Goal: Task Accomplishment & Management: Complete application form

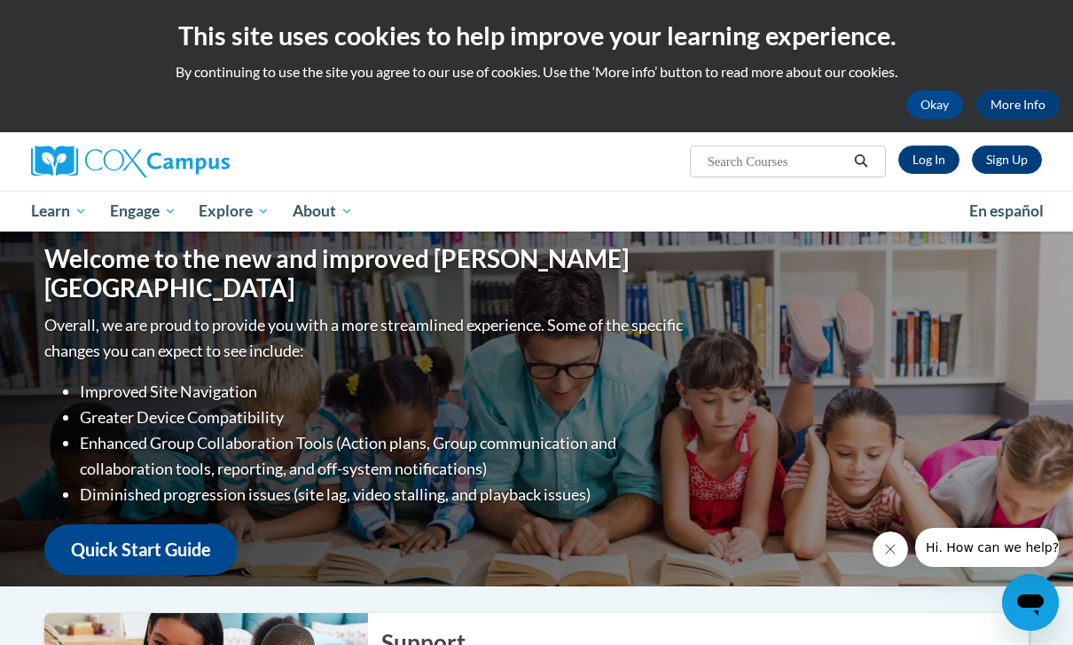
click at [943, 79] on p "By continuing to use the site you agree to our use of cookies. Use the ‘More in…" at bounding box center [536, 72] width 1047 height 20
click at [934, 106] on button "Okay" at bounding box center [935, 104] width 57 height 28
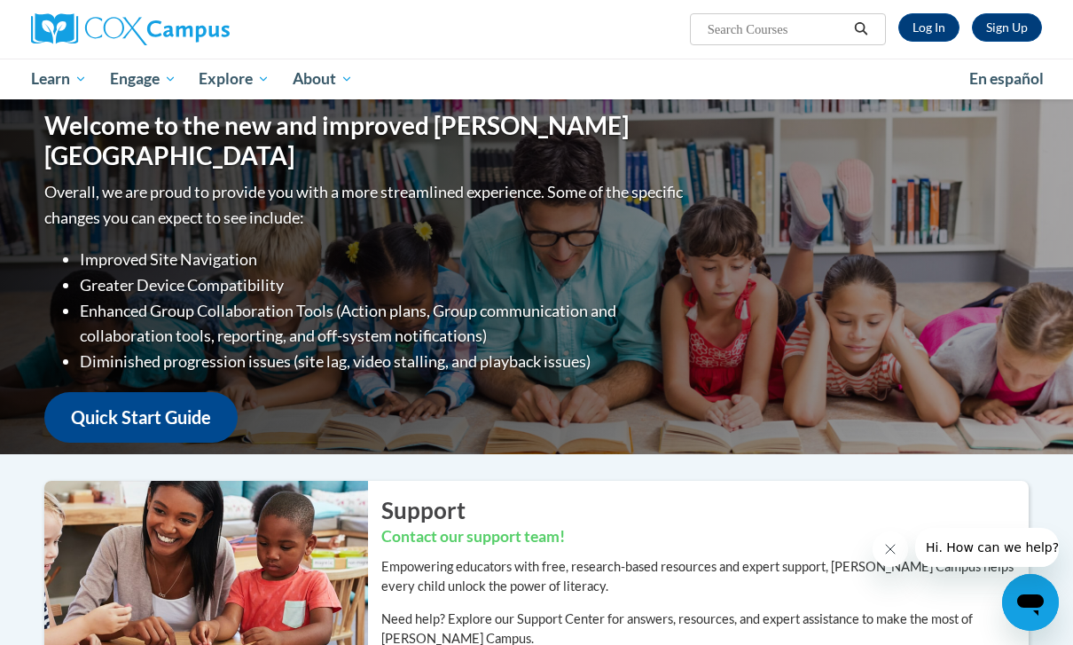
click at [180, 426] on link "Quick Start Guide" at bounding box center [140, 417] width 193 height 51
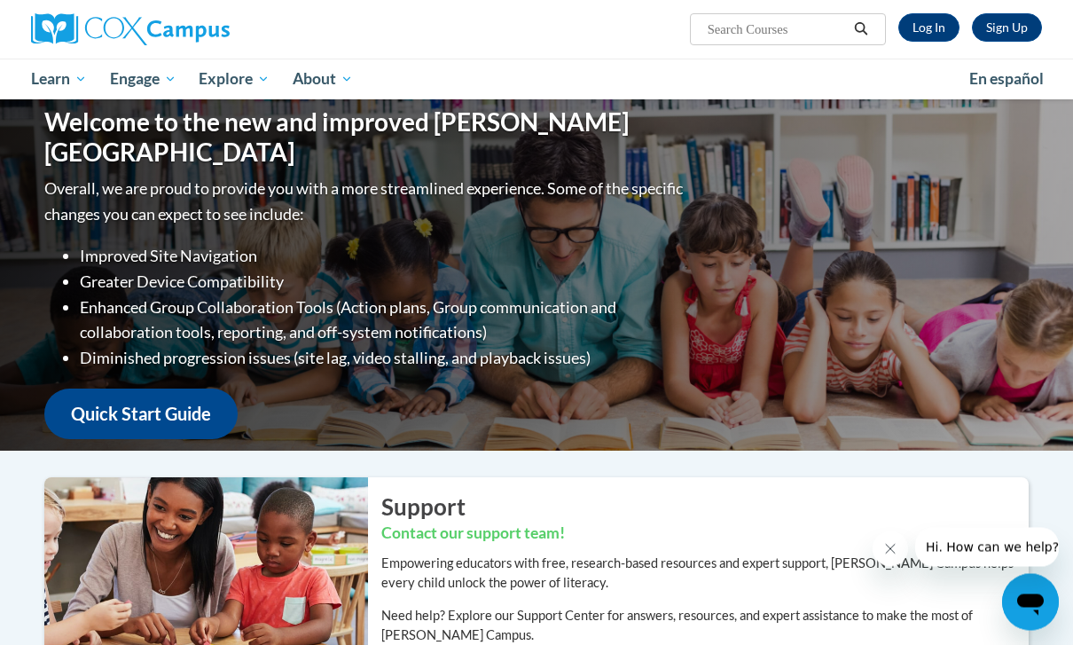
scroll to position [4, 0]
click at [426, 59] on ul "My Learning My Learning My Course Progress Certificates My Action Plans Group D…" at bounding box center [489, 79] width 938 height 41
click at [1003, 34] on link "Sign Up" at bounding box center [1007, 27] width 70 height 28
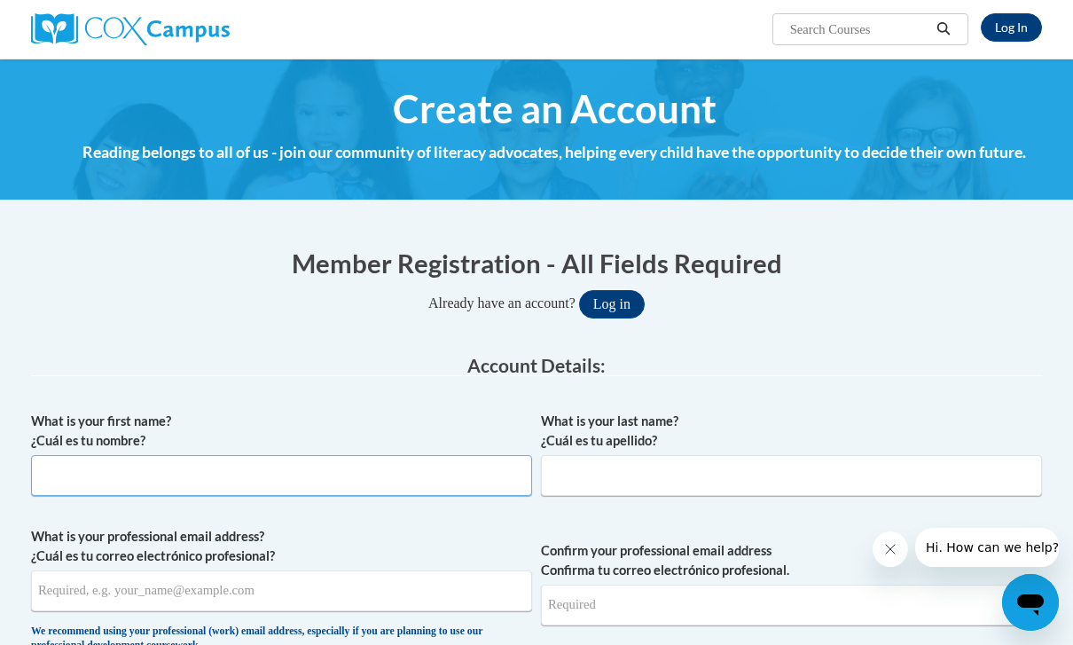
click at [69, 461] on input "What is your first name? ¿Cuál es tu nombre?" at bounding box center [281, 475] width 501 height 41
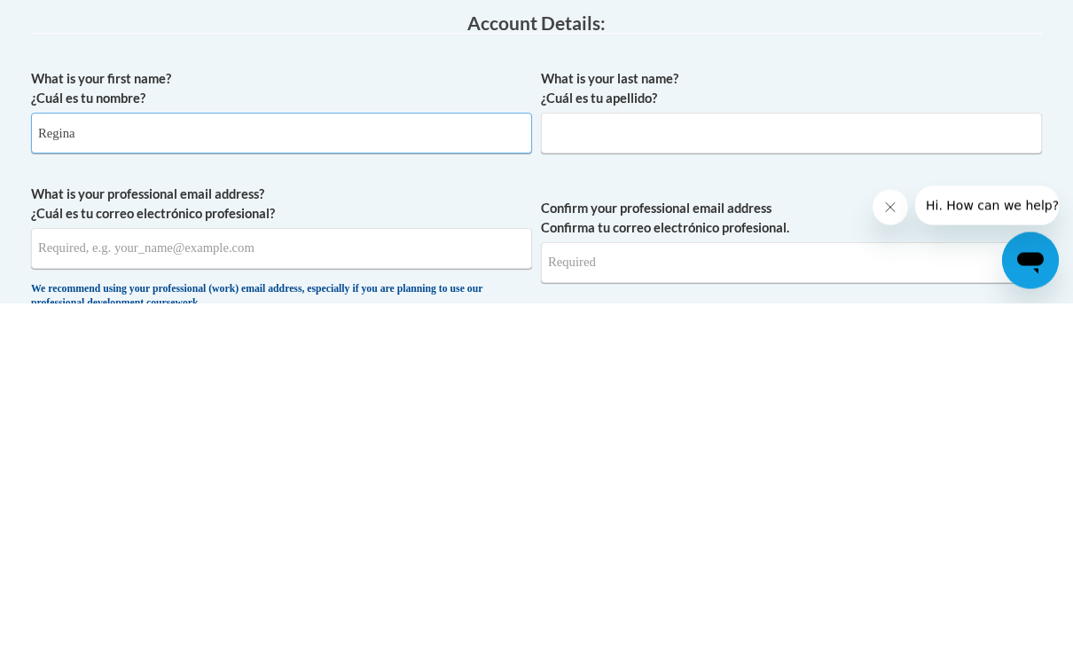
type input "Regina"
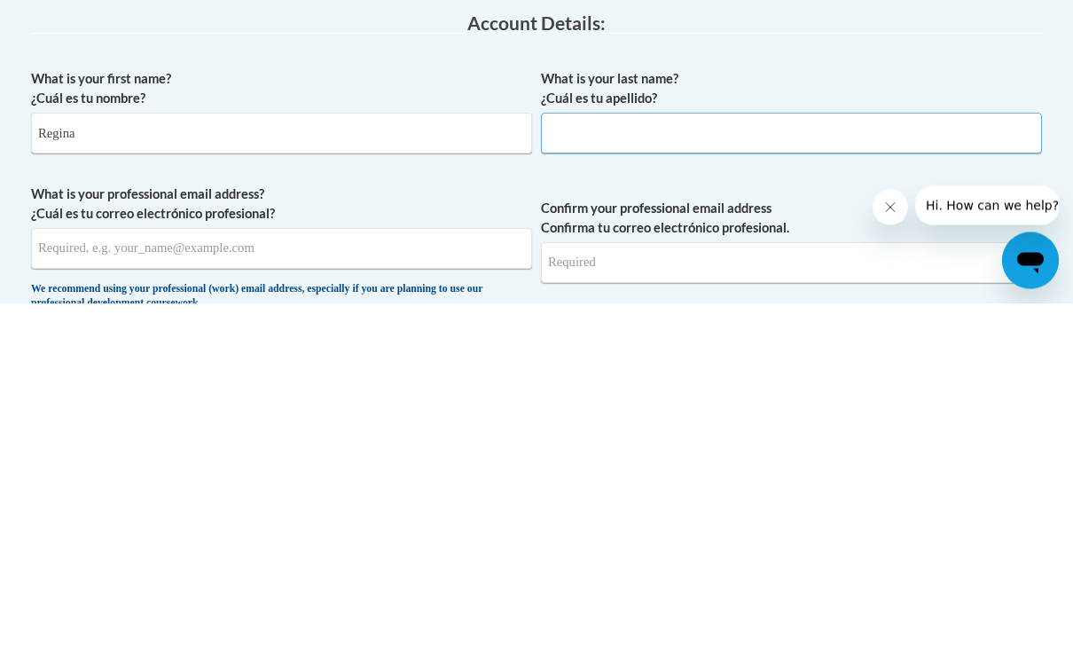
click at [844, 455] on input "What is your last name? ¿Cuál es tu apellido?" at bounding box center [791, 475] width 501 height 41
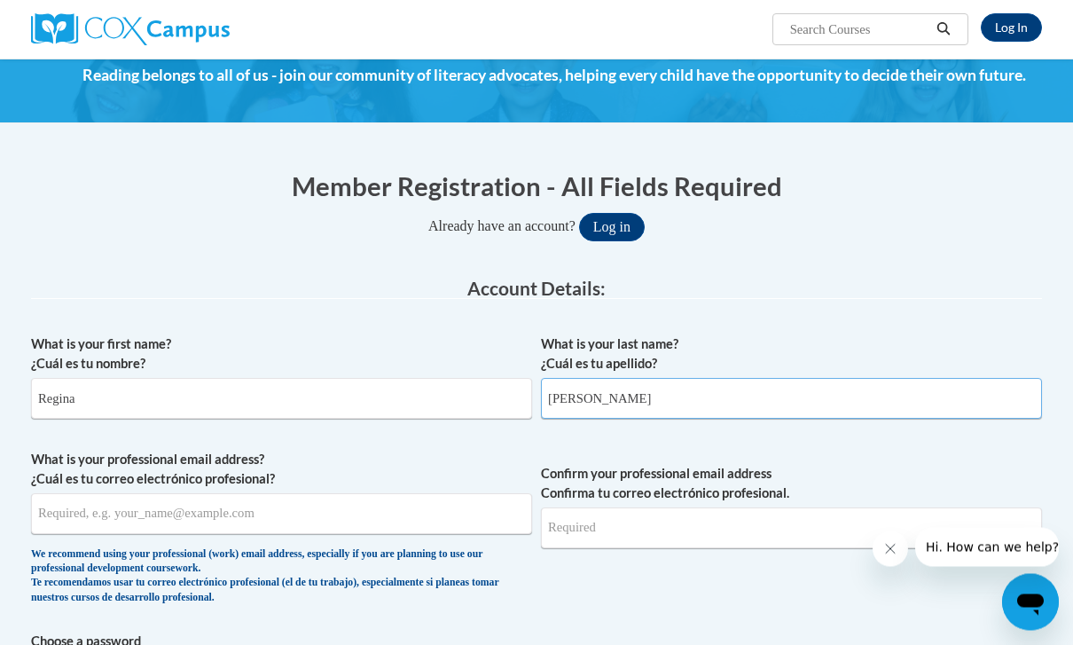
scroll to position [78, 0]
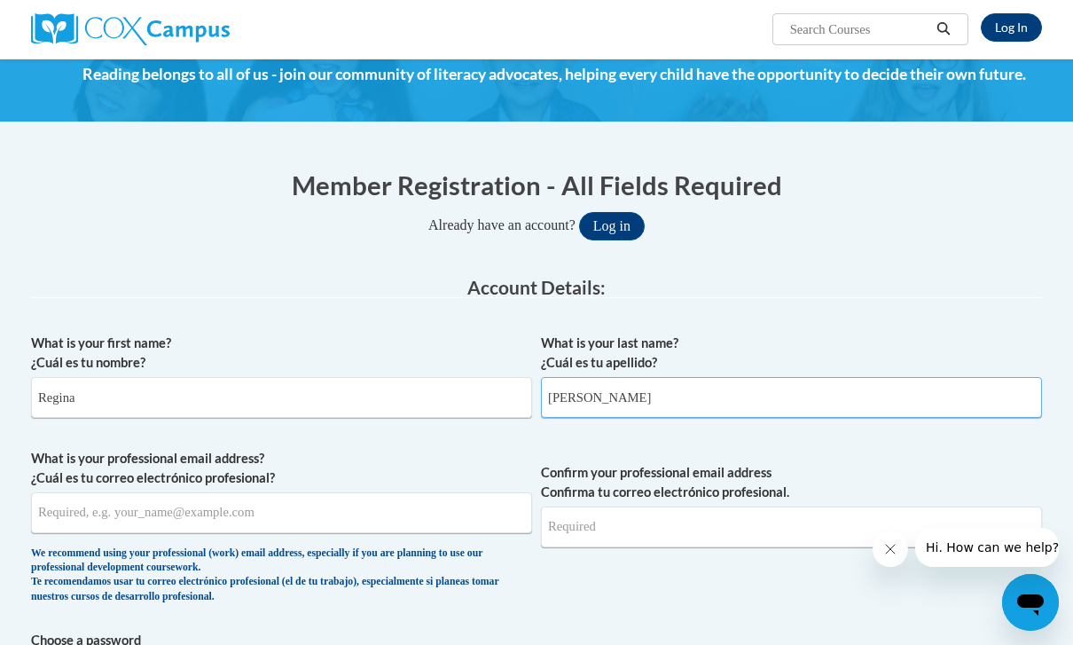
type input "[PERSON_NAME]"
click at [356, 530] on input "What is your professional email address? ¿Cuál es tu correo electrónico profesi…" at bounding box center [281, 512] width 501 height 41
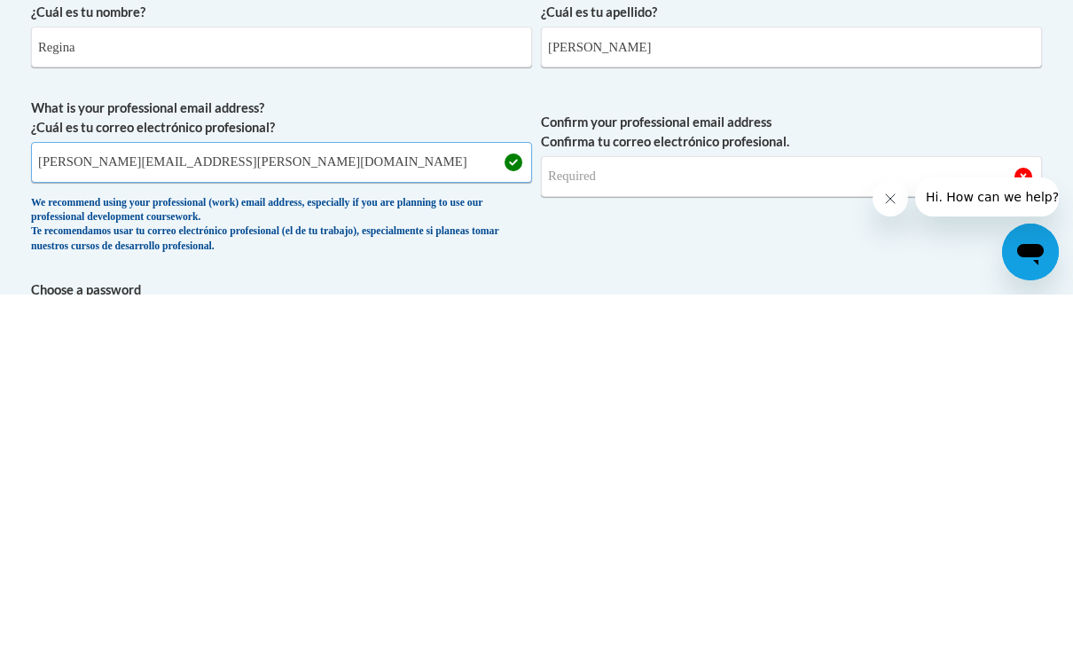
type input "[PERSON_NAME][EMAIL_ADDRESS][PERSON_NAME][DOMAIN_NAME]"
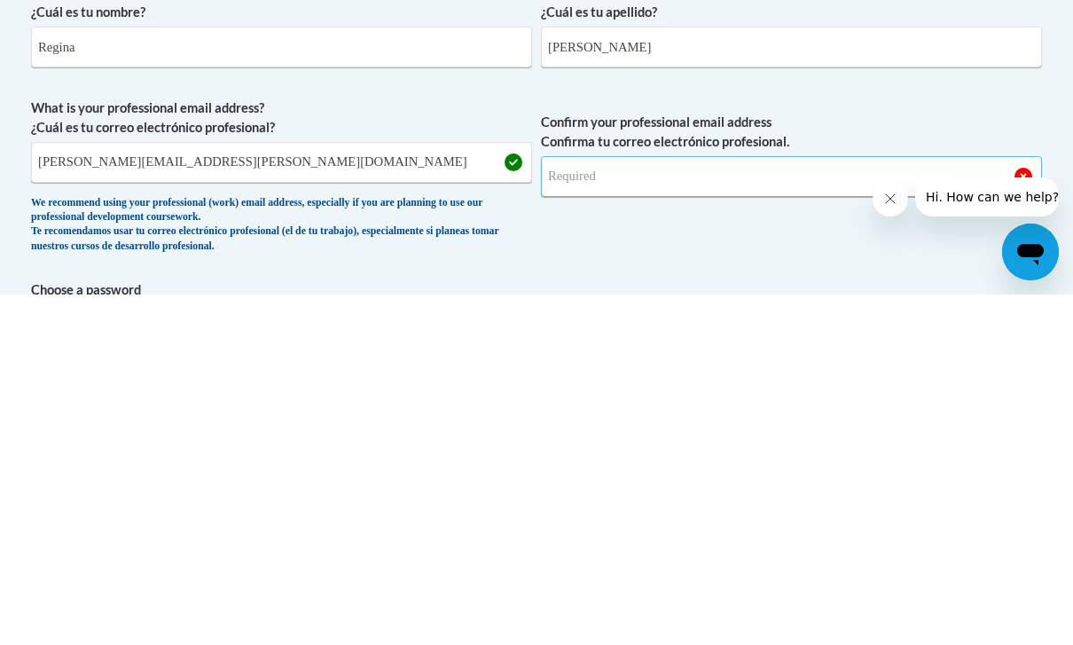
click at [709, 507] on input "Confirm your professional email address Confirma tu correo electrónico profesio…" at bounding box center [791, 527] width 501 height 41
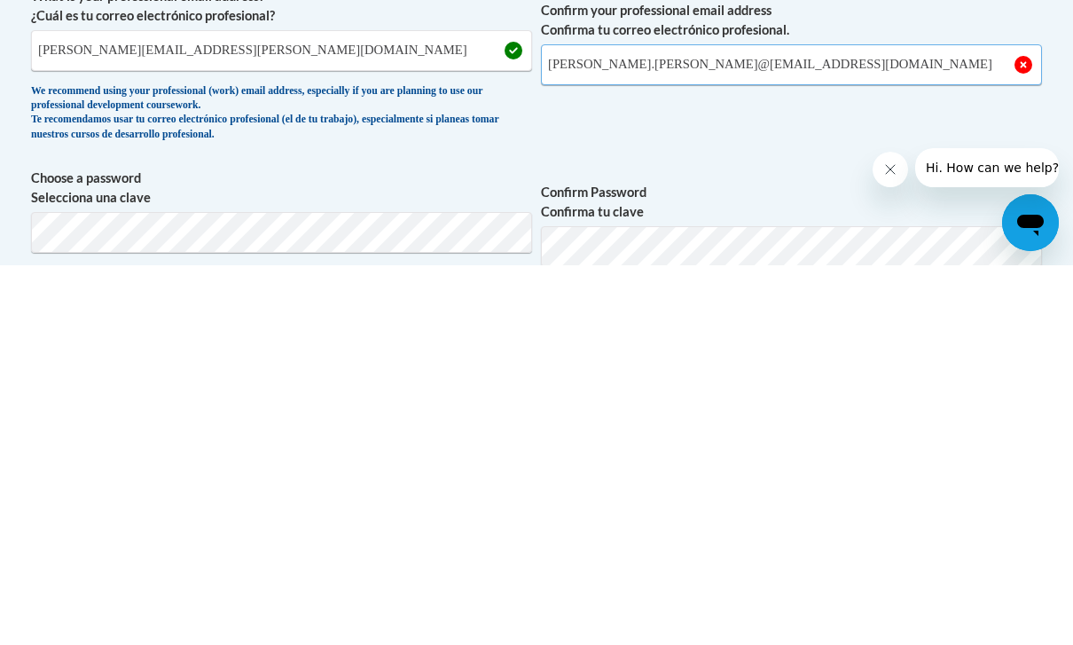
type input "[PERSON_NAME].[PERSON_NAME]@[EMAIL_ADDRESS][DOMAIN_NAME]"
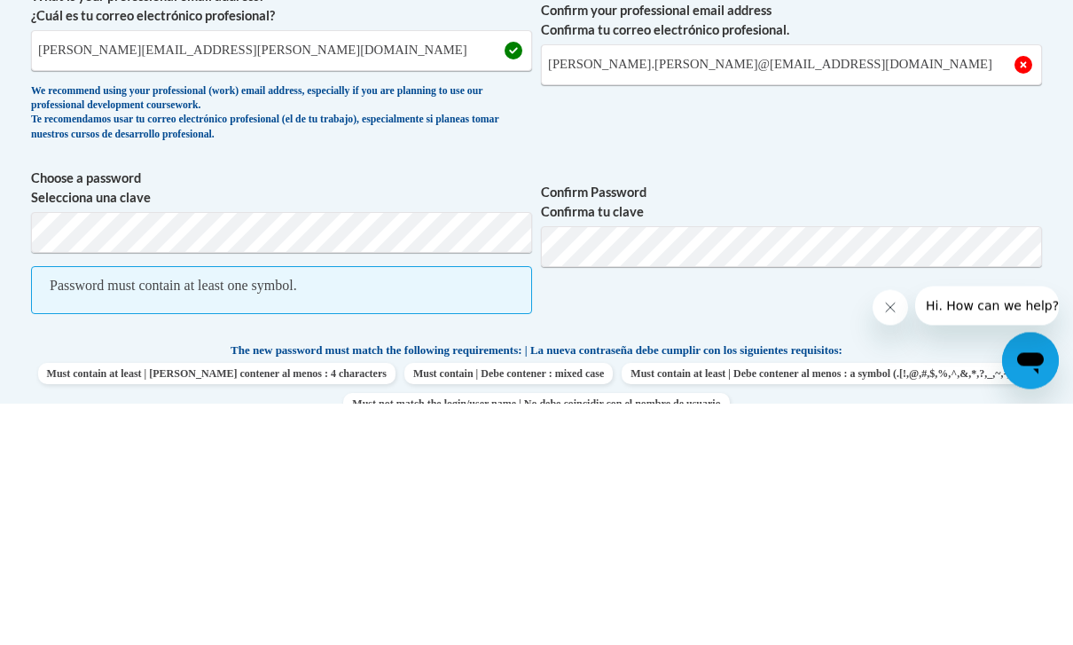
scroll to position [540, 0]
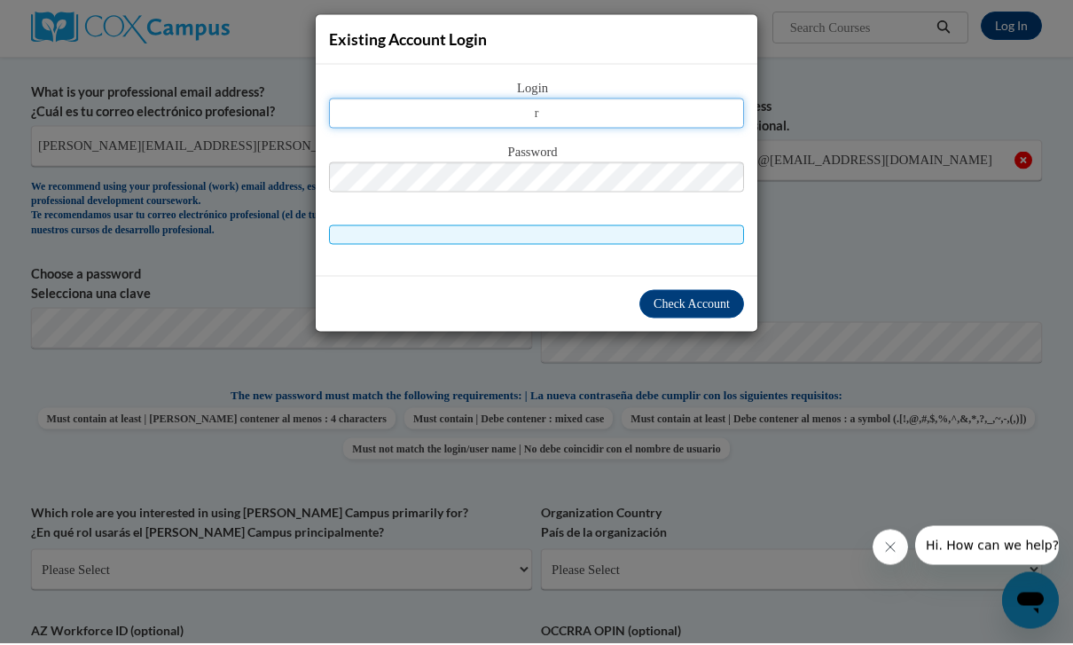
scroll to position [435, 0]
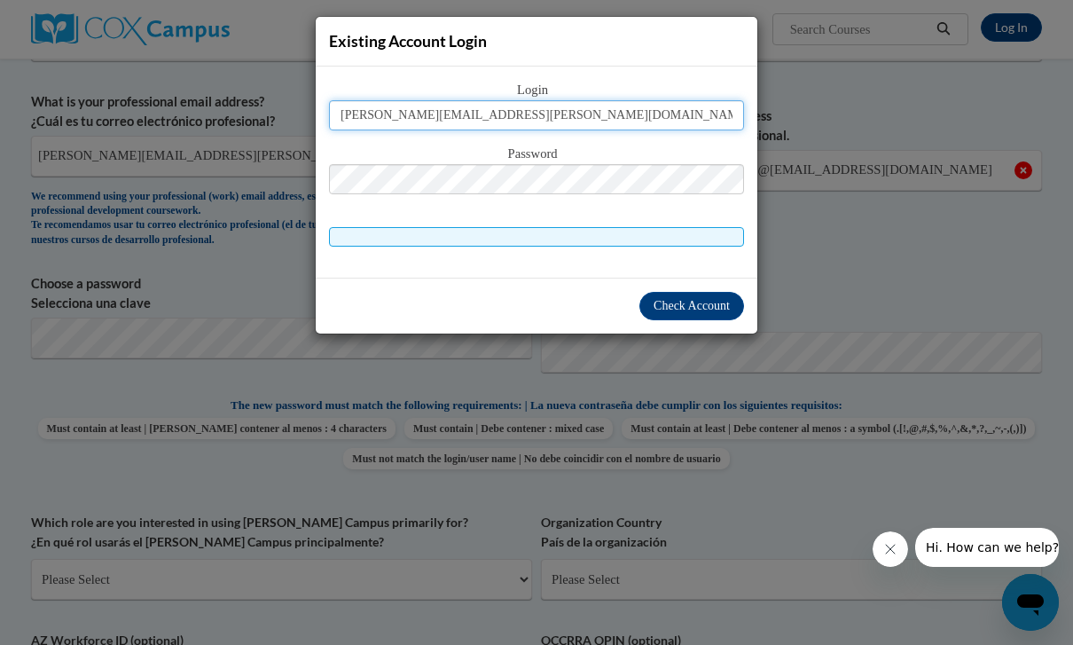
type input "[PERSON_NAME][EMAIL_ADDRESS][PERSON_NAME][DOMAIN_NAME]"
click at [715, 305] on span "Check Account" at bounding box center [692, 305] width 76 height 13
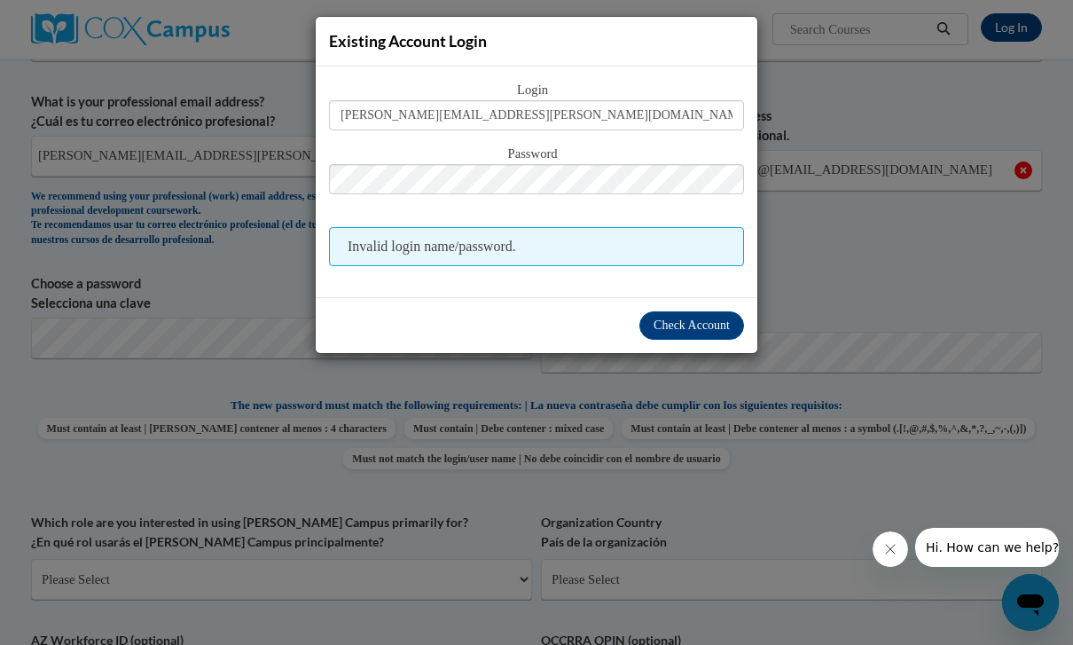
click at [691, 332] on span "Check Account" at bounding box center [692, 324] width 76 height 13
click at [889, 269] on div "Existing Account Login Login [PERSON_NAME][EMAIL_ADDRESS][PERSON_NAME][DOMAIN_N…" at bounding box center [536, 322] width 1073 height 645
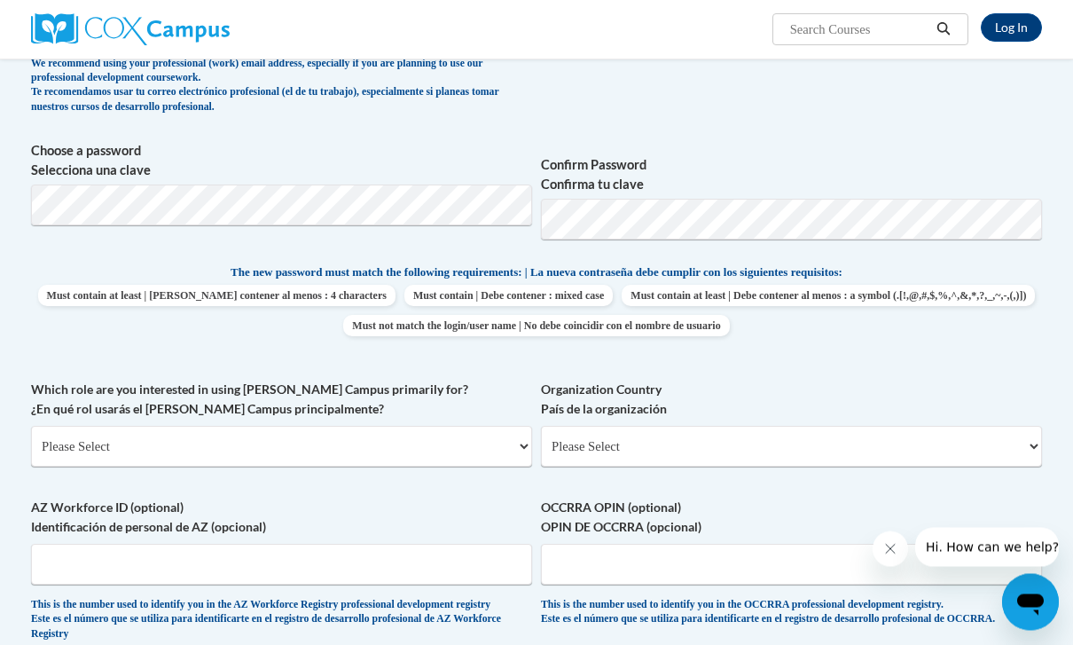
scroll to position [570, 0]
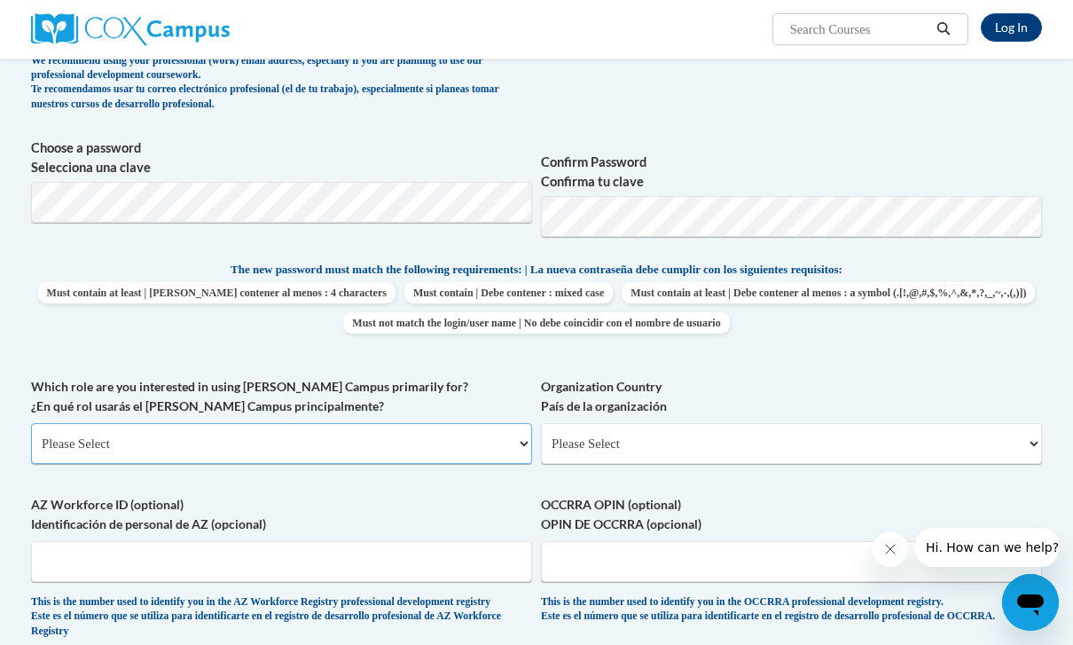
click at [513, 439] on select "Please Select College/University | Colegio/Universidad Community/Nonprofit Part…" at bounding box center [281, 443] width 501 height 41
select select "5a18ea06-2b54-4451-96f2-d152daf9eac5"
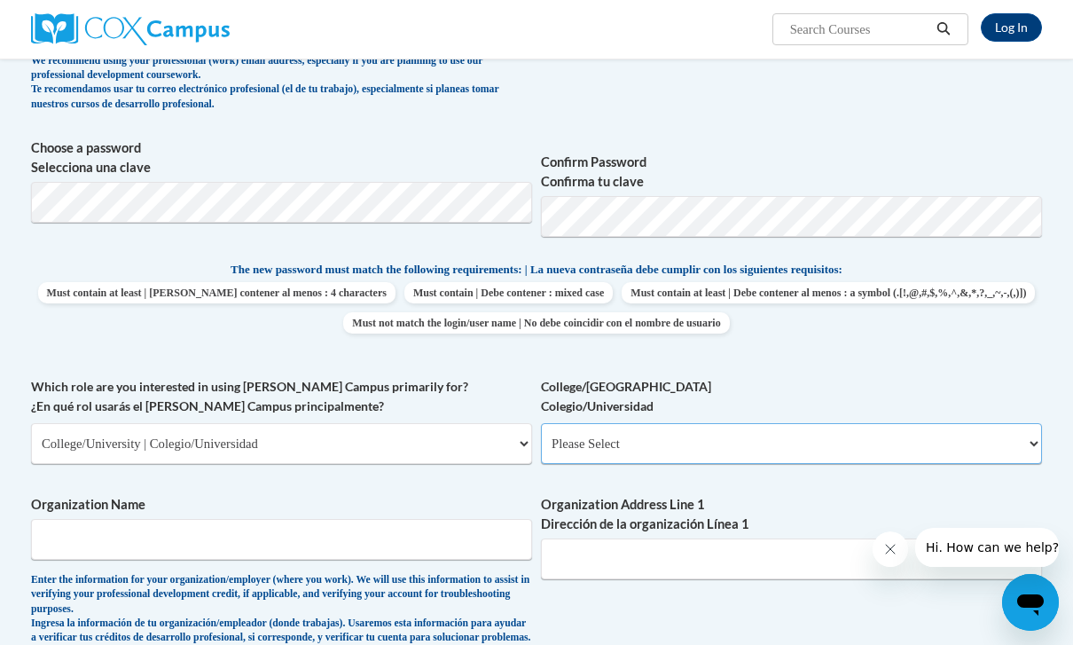
click at [908, 436] on select "Please Select College/University Staff | Empleado universitario College/Univers…" at bounding box center [791, 443] width 501 height 41
select select "c8743970-7742-49d2-af9e-5c4138019e9a"
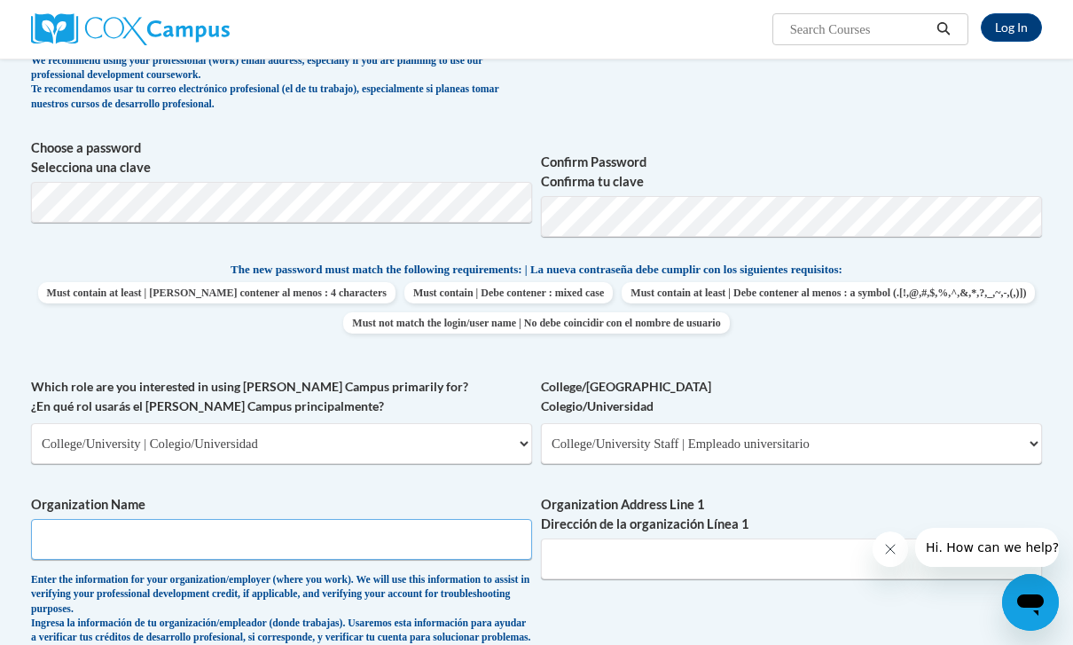
click at [395, 530] on input "Organization Name" at bounding box center [281, 539] width 501 height 41
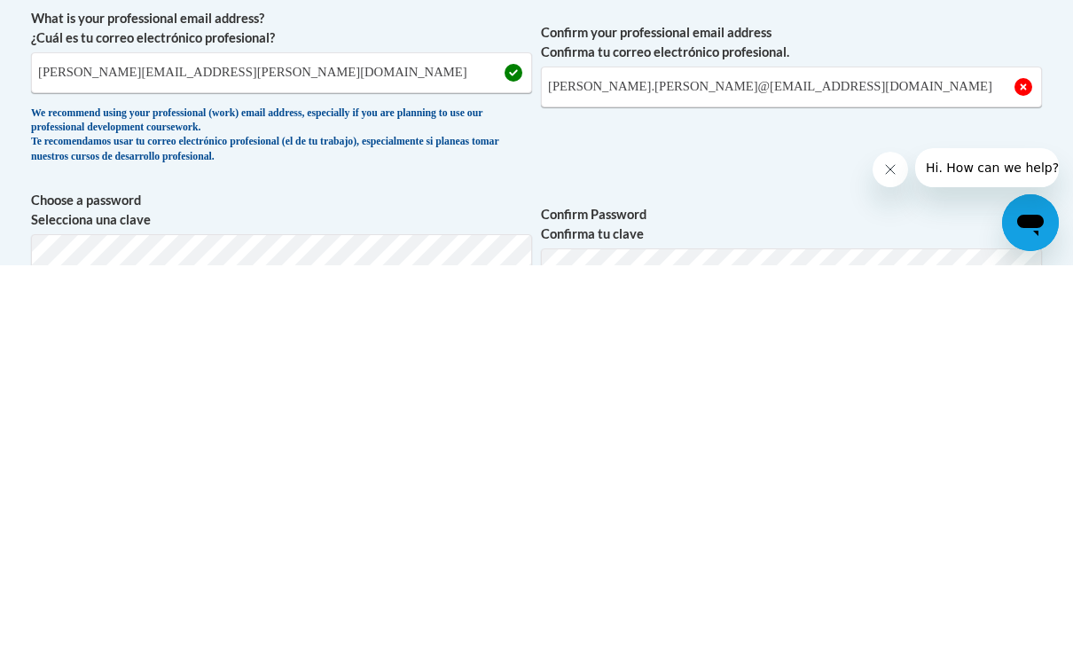
scroll to position [140, 0]
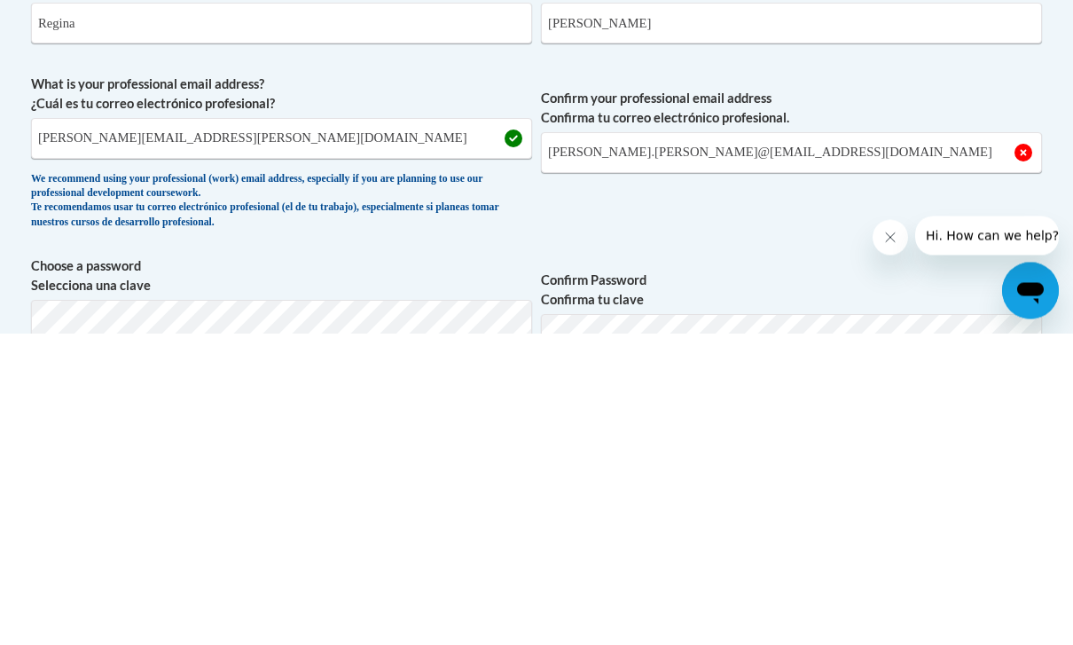
type input "[PERSON_NAME][GEOGRAPHIC_DATA]"
click at [968, 387] on span "Confirm your professional email address Confirma tu correo electrónico profesio…" at bounding box center [791, 469] width 501 height 164
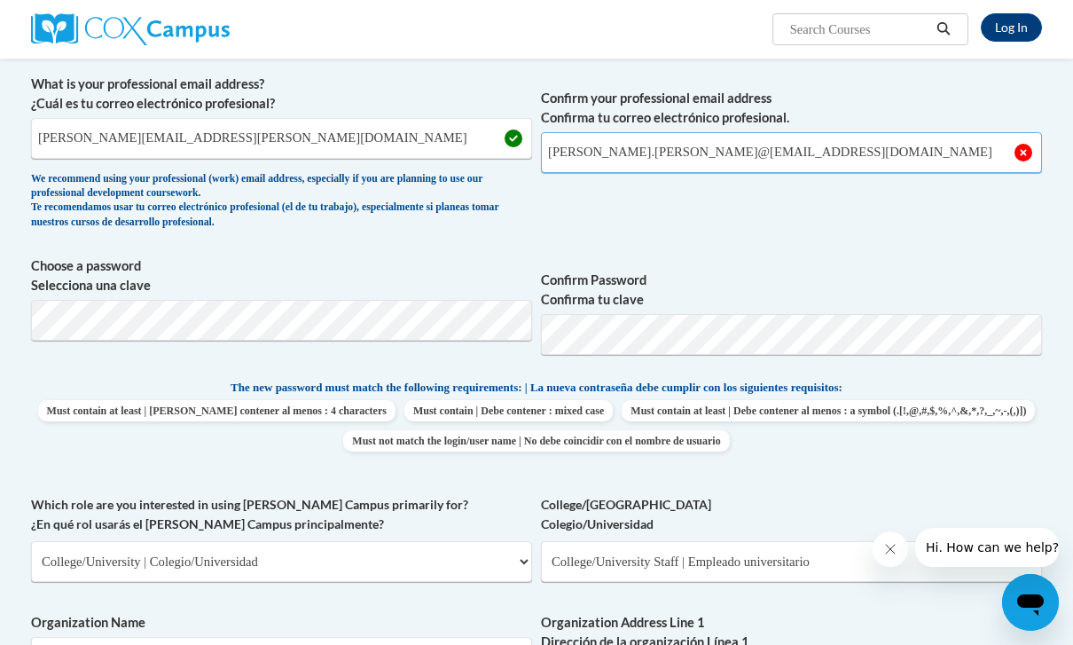
click at [920, 140] on input "[PERSON_NAME].[PERSON_NAME]@[EMAIL_ADDRESS][DOMAIN_NAME]" at bounding box center [791, 152] width 501 height 41
click at [903, 158] on input "[PERSON_NAME].[PERSON_NAME]@[EMAIL_ADDRESS][DOMAIN_NAME]" at bounding box center [791, 153] width 501 height 41
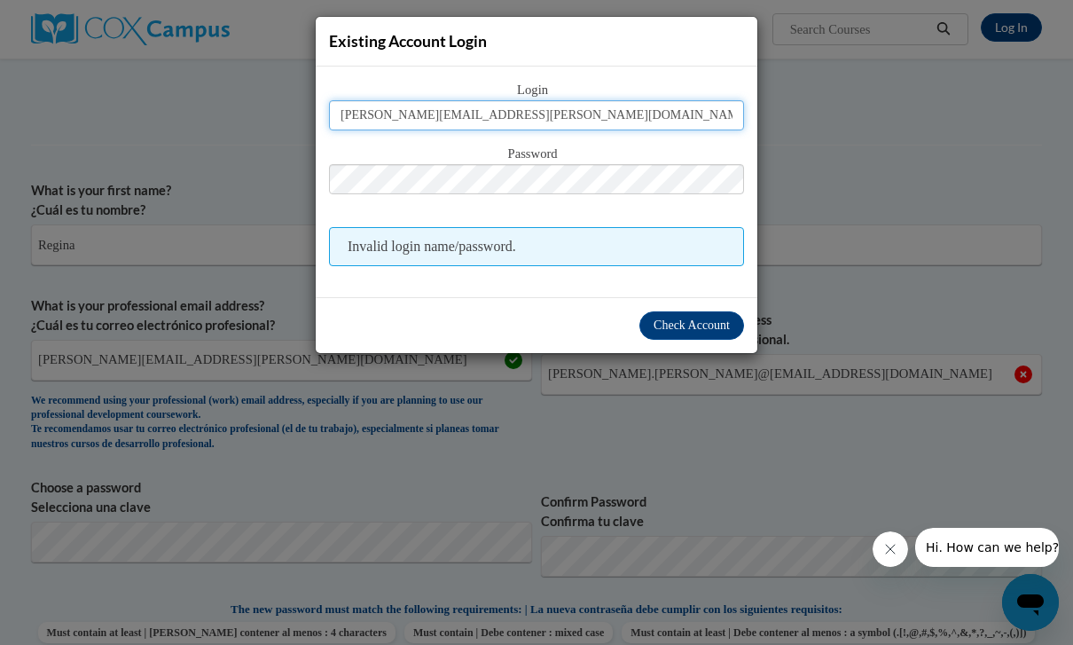
scroll to position [221, 0]
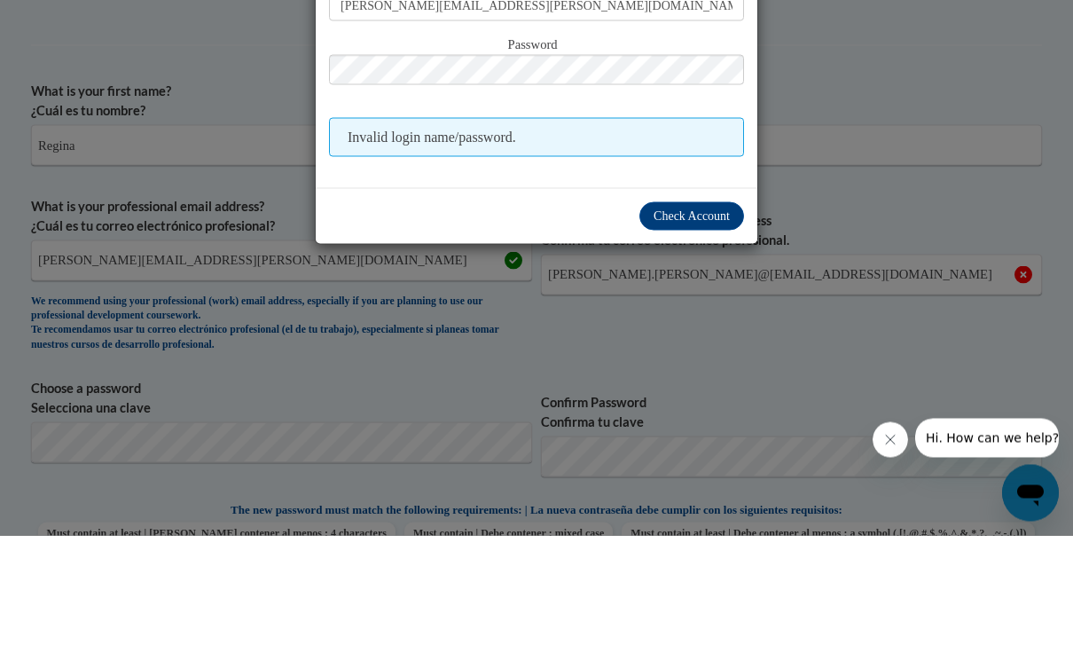
click at [891, 176] on div "Existing Account Login Login [PERSON_NAME][EMAIL_ADDRESS][PERSON_NAME][DOMAIN_N…" at bounding box center [536, 322] width 1073 height 645
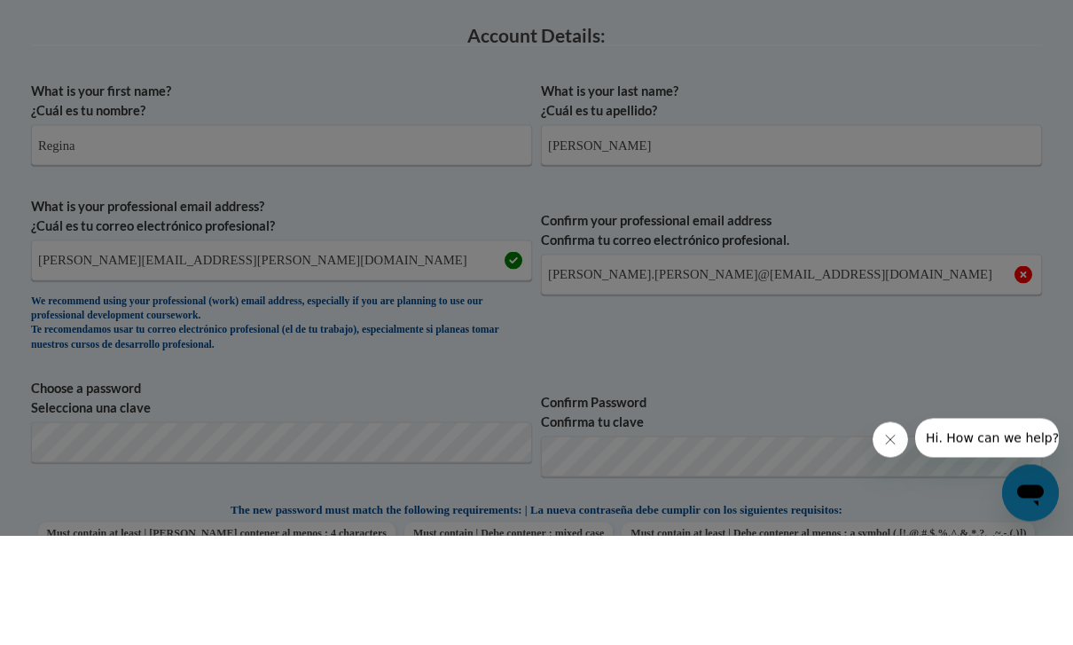
scroll to position [331, 0]
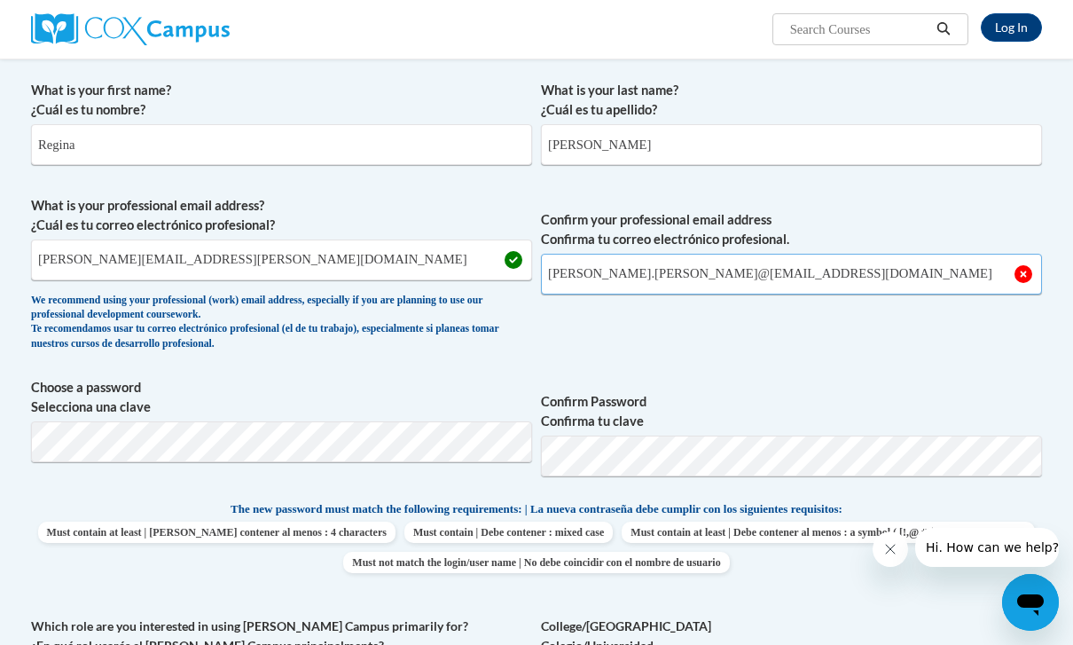
click at [782, 289] on input "[PERSON_NAME].[PERSON_NAME]@[EMAIL_ADDRESS][DOMAIN_NAME]" at bounding box center [791, 274] width 501 height 41
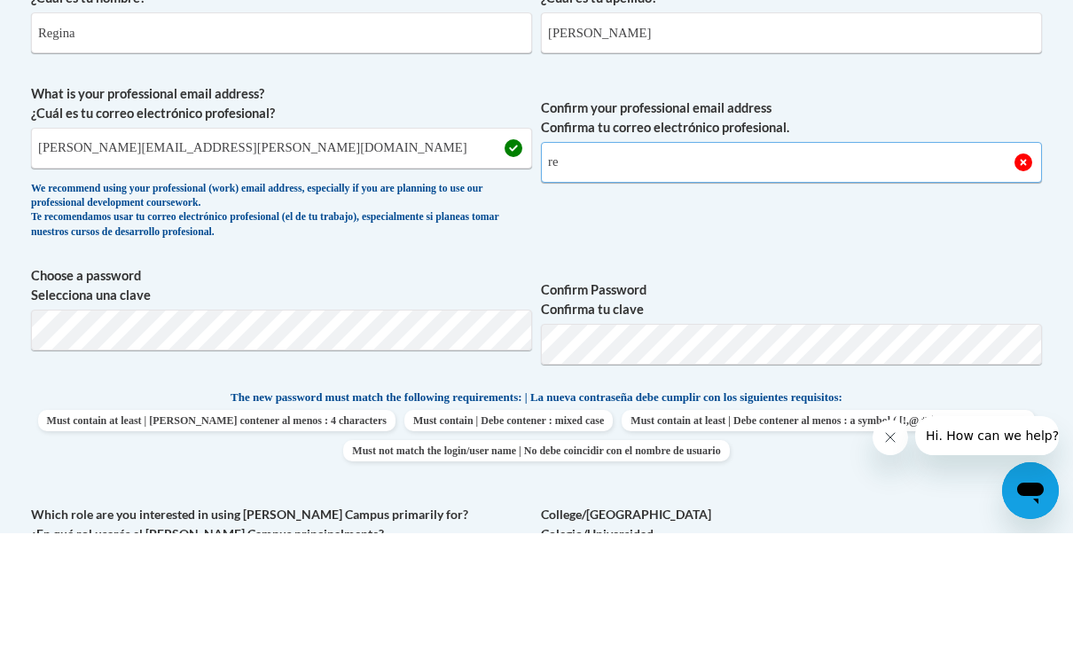
type input "r"
type input "re"
type input "[PERSON_NAME].[PERSON_NAME]@[EMAIL_ADDRESS][DOMAIN_NAME]"
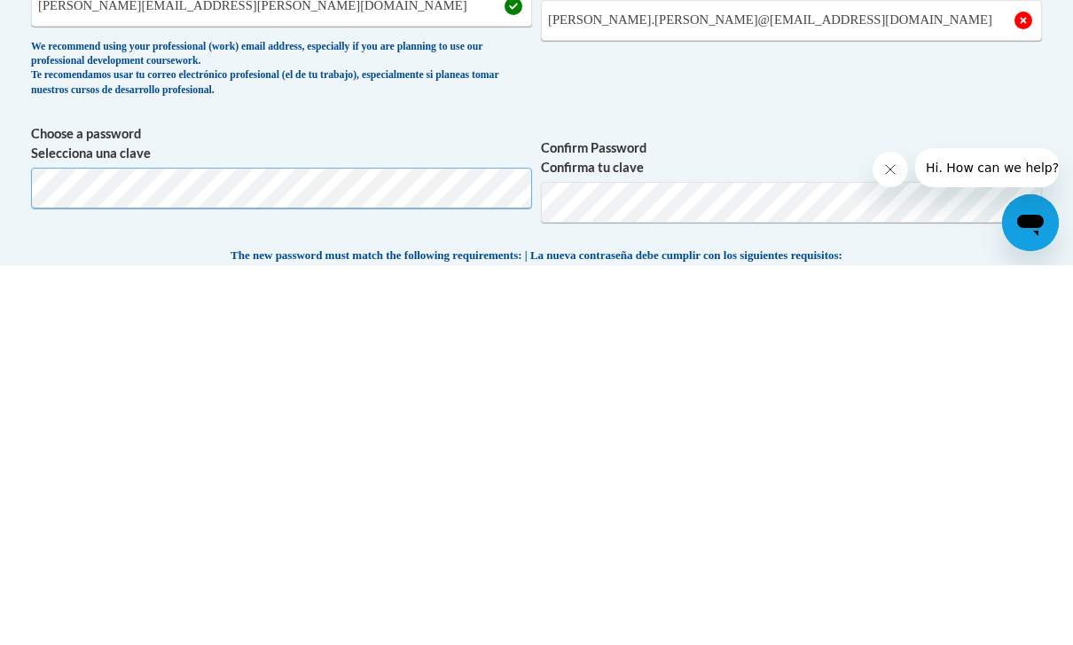
scroll to position [211, 0]
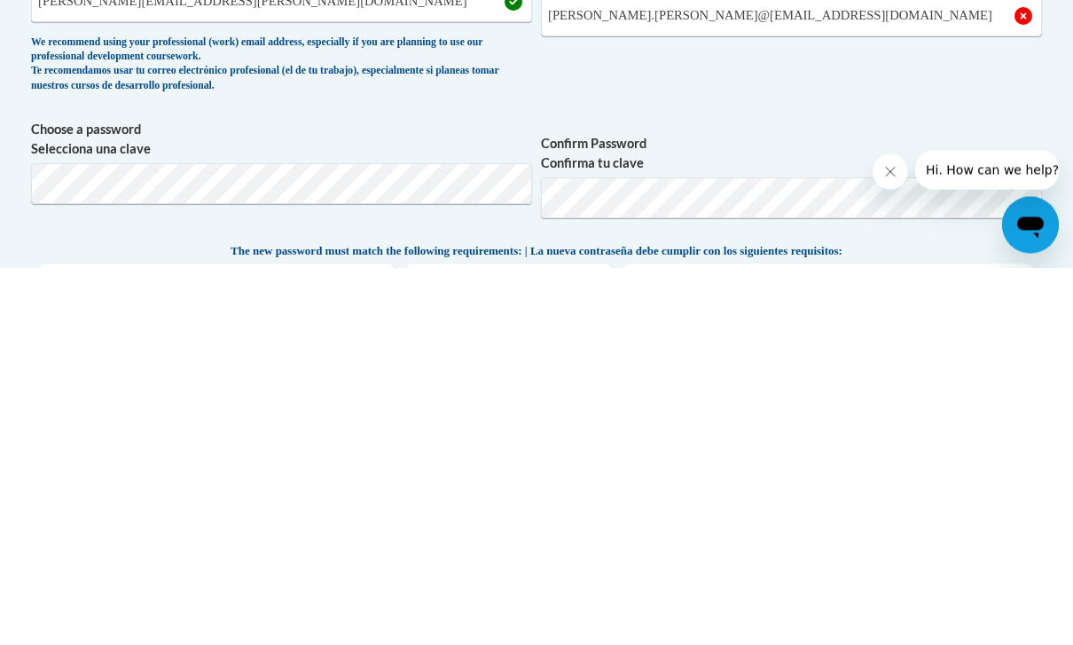
click at [851, 512] on label "Confirm Password Confirma tu clave" at bounding box center [791, 531] width 501 height 39
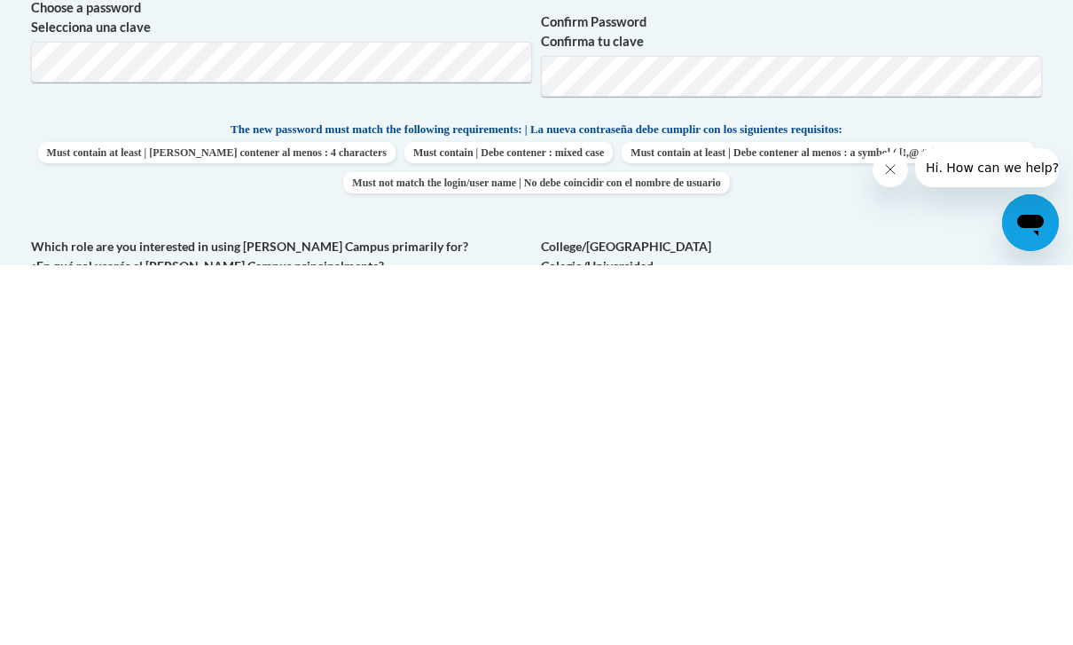
click at [826, 616] on label "College/[GEOGRAPHIC_DATA]" at bounding box center [791, 635] width 501 height 39
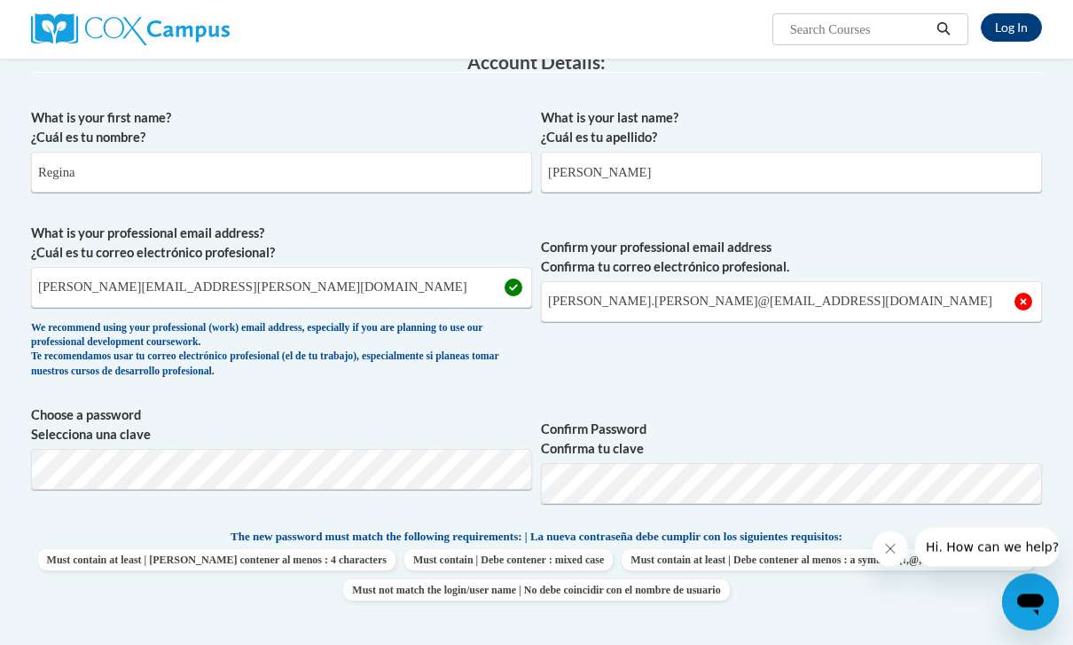
click at [835, 357] on span "Confirm your professional email address Confirma tu correo electrónico profesio…" at bounding box center [791, 306] width 501 height 164
click at [856, 373] on span "Confirm your professional email address Confirma tu correo electrónico profesio…" at bounding box center [791, 306] width 501 height 164
click at [817, 352] on span "Confirm your professional email address Confirma tu correo electrónico profesio…" at bounding box center [791, 306] width 501 height 164
click at [829, 356] on span "Confirm your professional email address Confirma tu correo electrónico profesio…" at bounding box center [791, 306] width 501 height 164
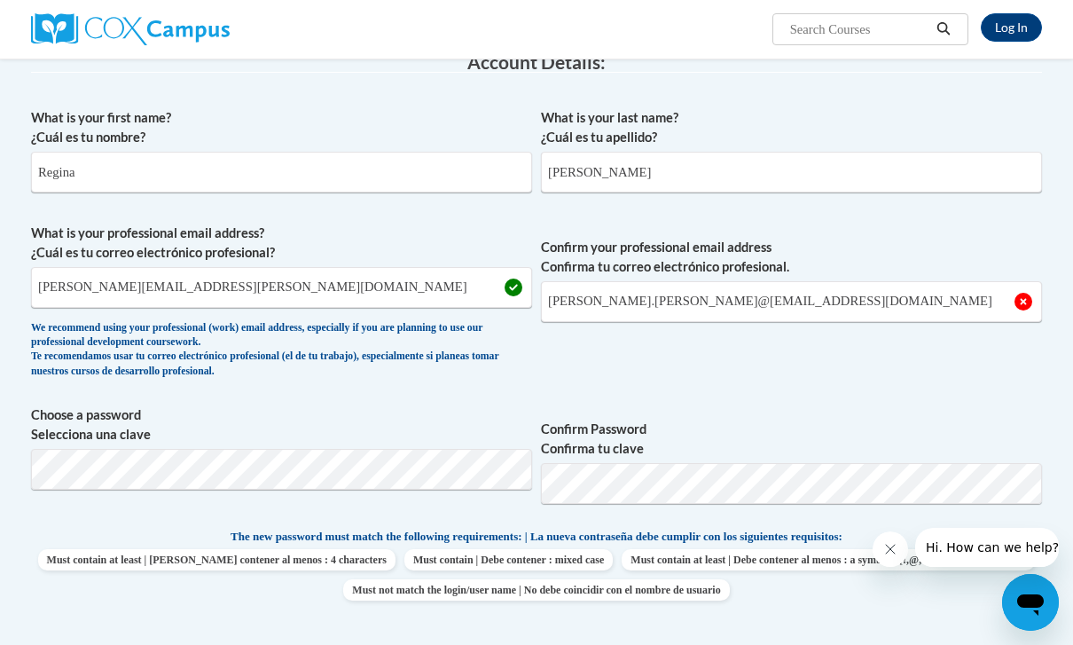
click at [860, 349] on span "Confirm your professional email address Confirma tu correo electrónico profesio…" at bounding box center [791, 306] width 501 height 164
click at [849, 356] on span "Confirm your professional email address Confirma tu correo electrónico profesio…" at bounding box center [791, 306] width 501 height 164
click at [868, 364] on span "Confirm your professional email address Confirma tu correo electrónico profesio…" at bounding box center [791, 306] width 501 height 164
click at [875, 307] on input "[PERSON_NAME].[PERSON_NAME]@[EMAIL_ADDRESS][DOMAIN_NAME]" at bounding box center [791, 301] width 501 height 41
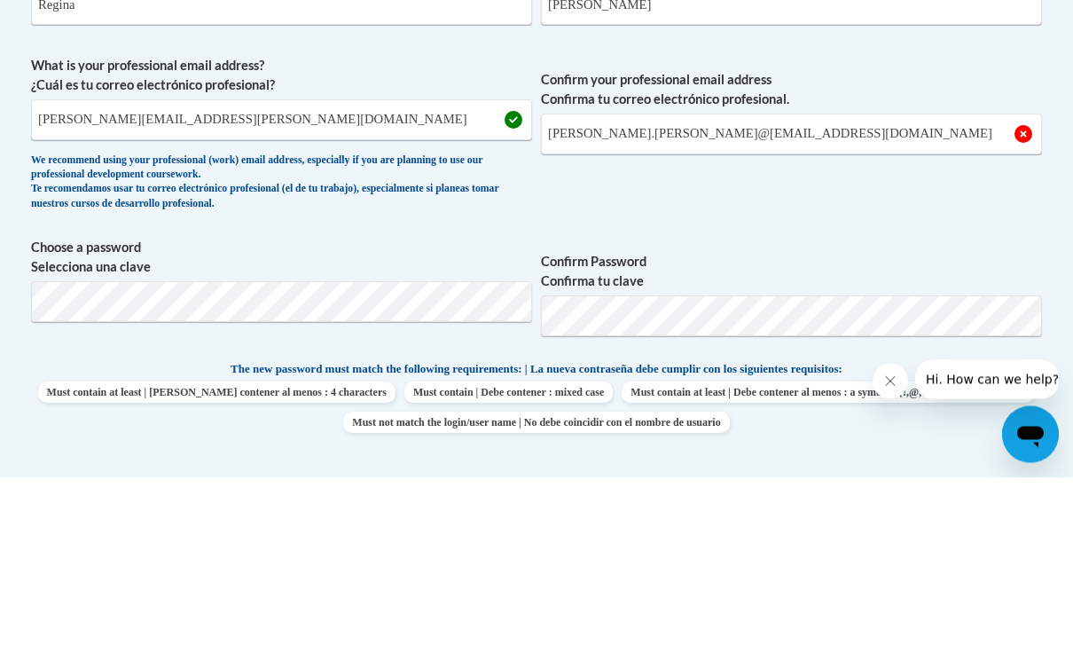
click at [864, 224] on span "Confirm your professional email address Confirma tu correo electrónico profesio…" at bounding box center [791, 306] width 501 height 164
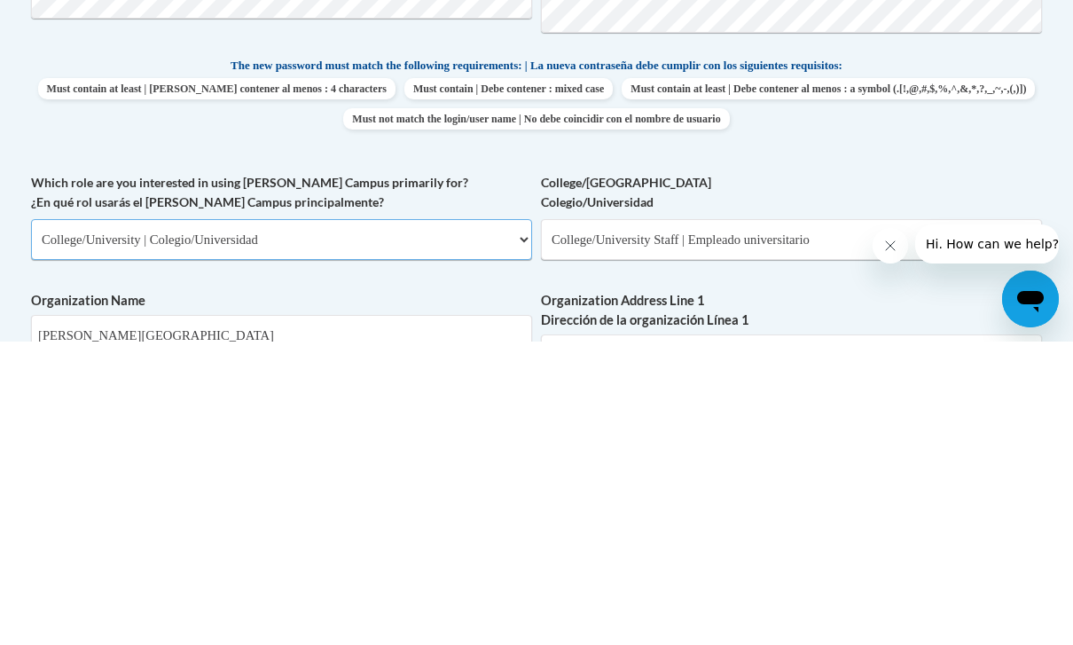
click at [431, 522] on select "Please Select College/University | Colegio/Universidad Community/Nonprofit Part…" at bounding box center [281, 542] width 501 height 41
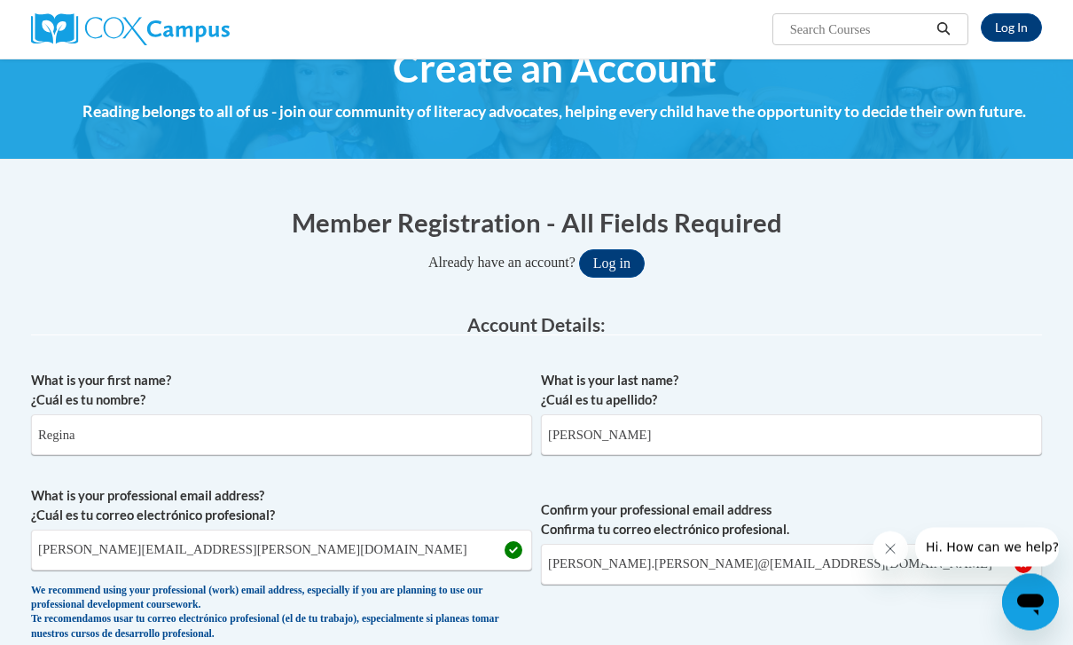
scroll to position [0, 0]
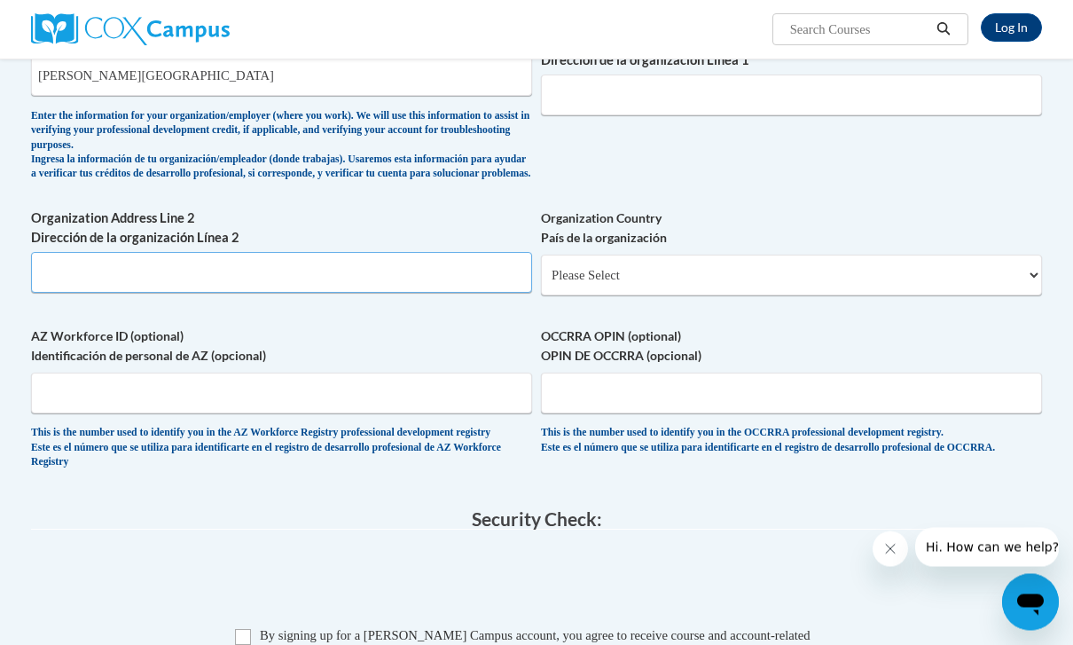
click at [211, 264] on input "Organization Address Line 2 Dirección de la organización Línea 2" at bounding box center [281, 273] width 501 height 41
click at [145, 262] on input "Organization Address Line 2 Dirección de la organización Línea 2" at bounding box center [281, 273] width 501 height 41
paste input "[PERSON_NAME][GEOGRAPHIC_DATA] [STREET_ADDRESS][PERSON_NAME] [GEOGRAPHIC_DATA],…"
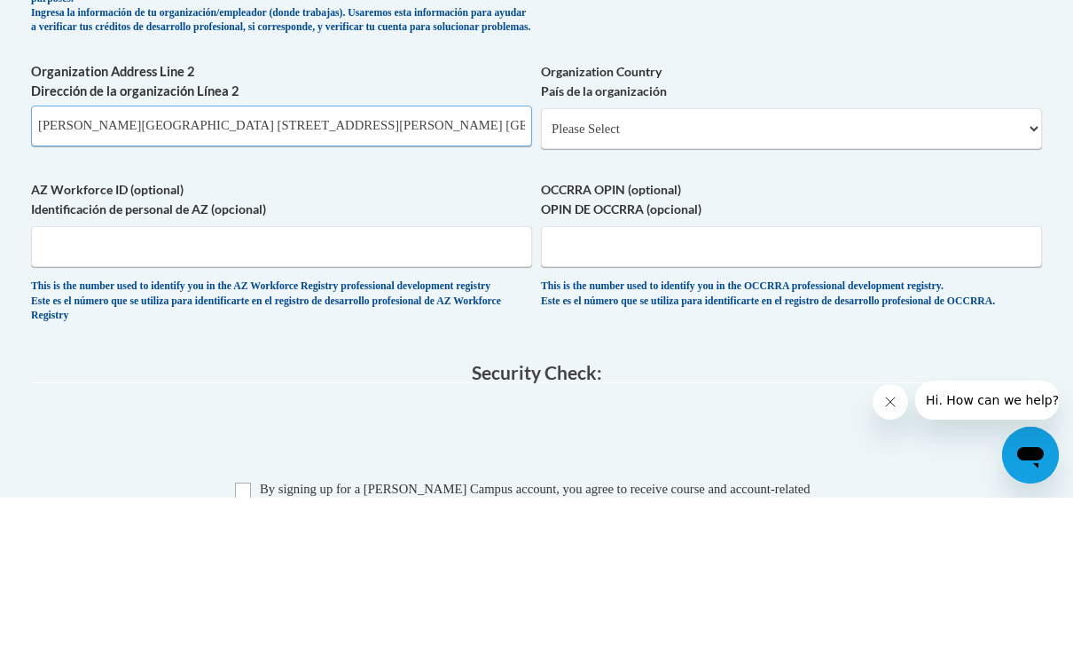
type input "[PERSON_NAME][GEOGRAPHIC_DATA] [STREET_ADDRESS][PERSON_NAME] [GEOGRAPHIC_DATA],…"
click at [813, 255] on select "Please Select [GEOGRAPHIC_DATA] | [GEOGRAPHIC_DATA] Outside of [GEOGRAPHIC_DATA…" at bounding box center [791, 275] width 501 height 41
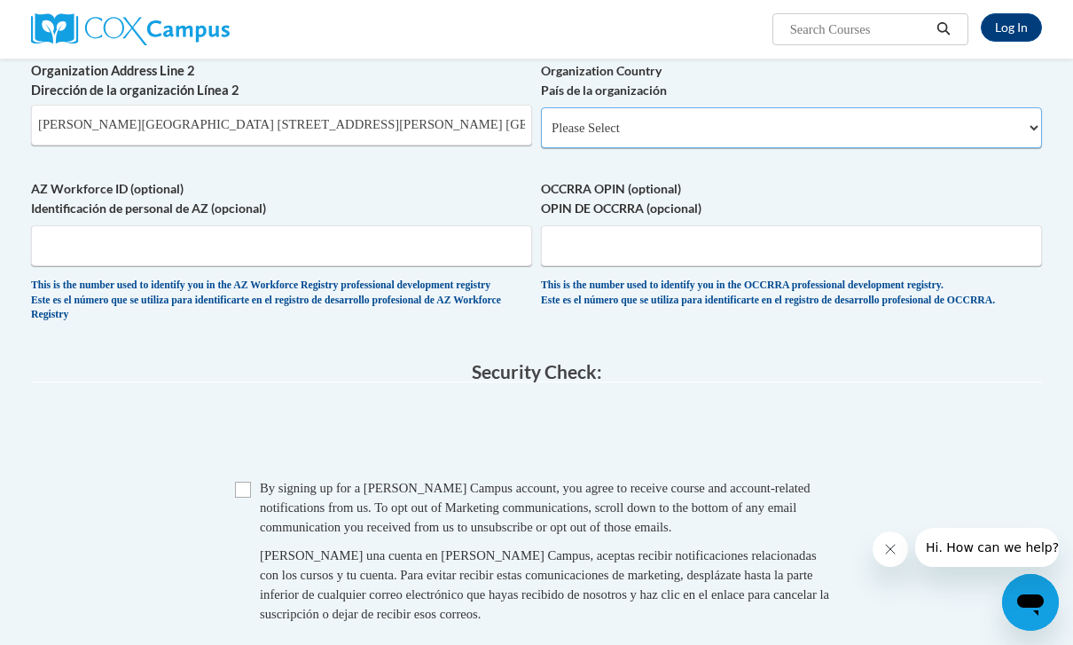
select select "ad49bcad-a171-4b2e-b99c-48b446064914"
select select
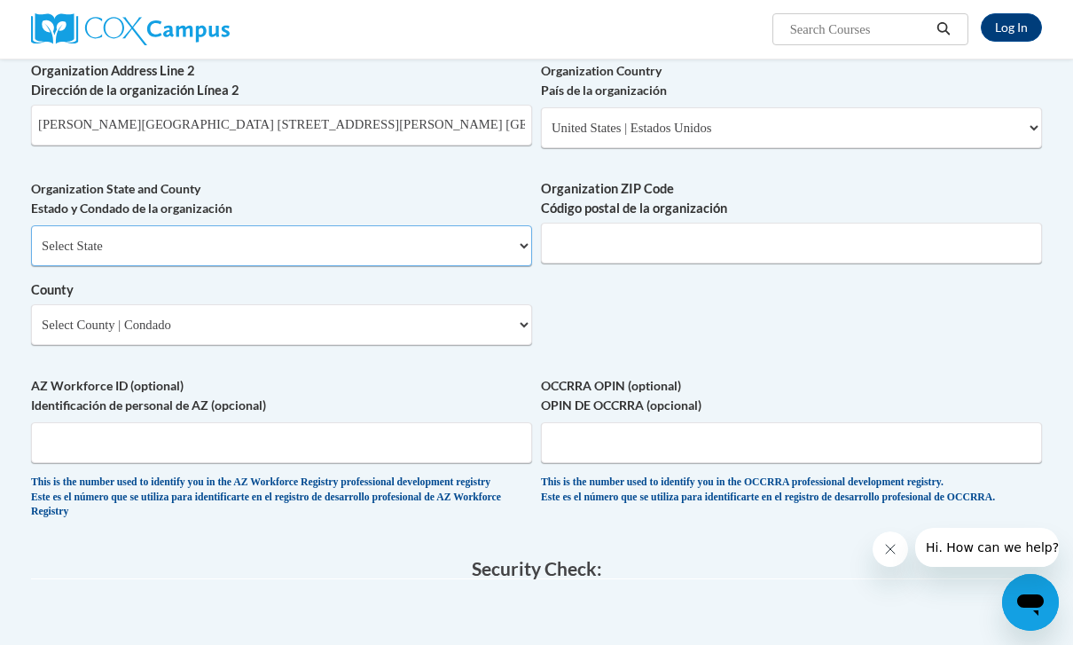
click at [448, 225] on select "Select State [US_STATE] [US_STATE] [US_STATE] [US_STATE] [US_STATE] [US_STATE] …" at bounding box center [281, 245] width 501 height 41
select select "[US_STATE]"
click at [799, 238] on input "Organization ZIP Code Código postal de la organización" at bounding box center [791, 243] width 501 height 41
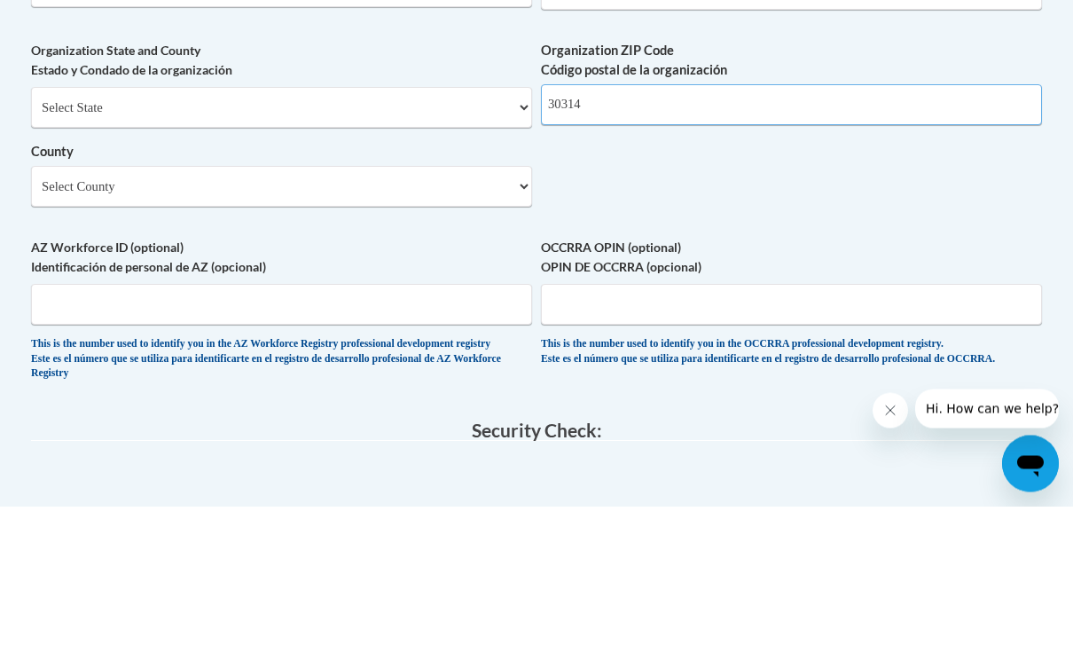
type input "30314"
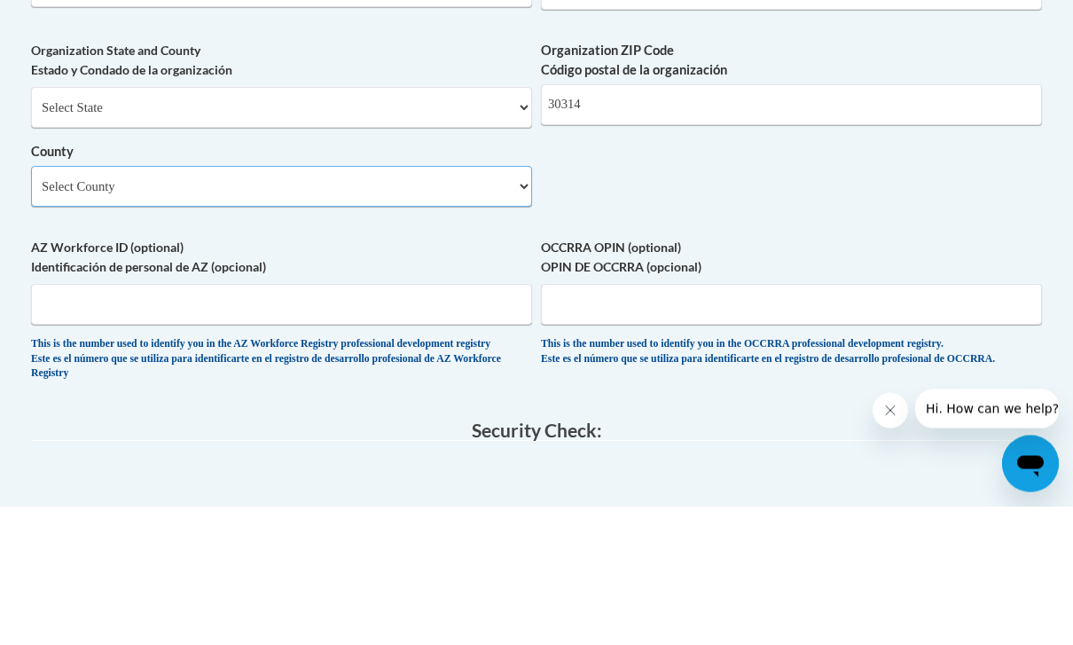
click at [442, 305] on select "Select County Appling [PERSON_NAME] [PERSON_NAME] [PERSON_NAME] [PERSON_NAME] B…" at bounding box center [281, 325] width 501 height 41
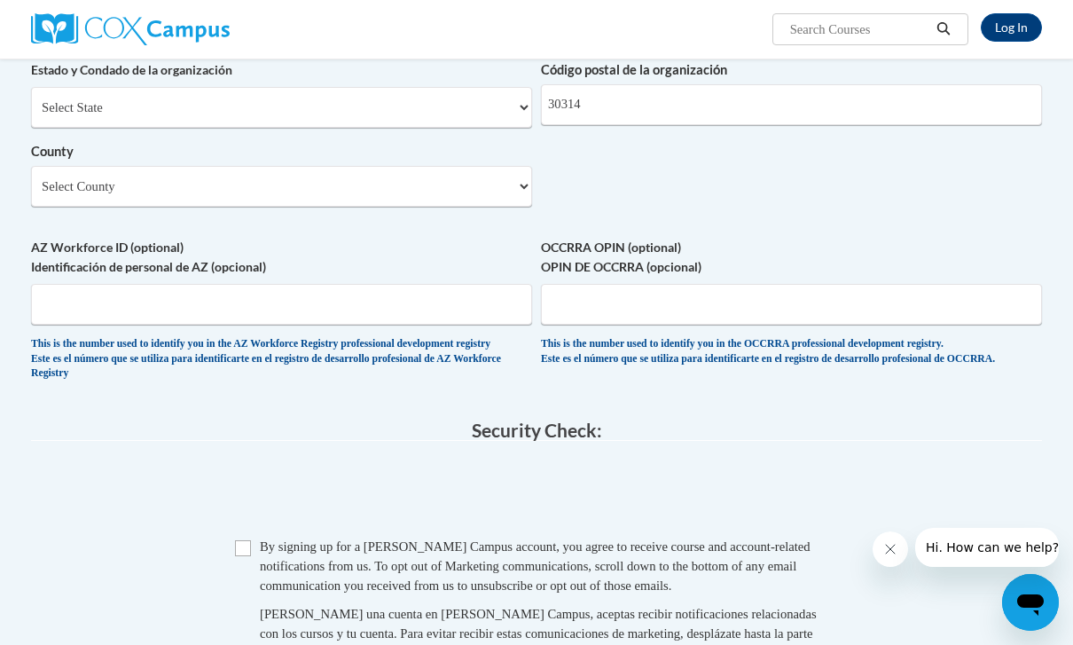
click at [230, 537] on div "Checkbox By signing up for a [PERSON_NAME] Campus account, you agree to receive…" at bounding box center [536, 618] width 1011 height 163
click at [255, 537] on span "Checkbox By signing up for a [PERSON_NAME] Campus account, you agree to receive…" at bounding box center [536, 618] width 603 height 163
click at [246, 540] on input "Checkbox" at bounding box center [243, 548] width 16 height 16
checkbox input "true"
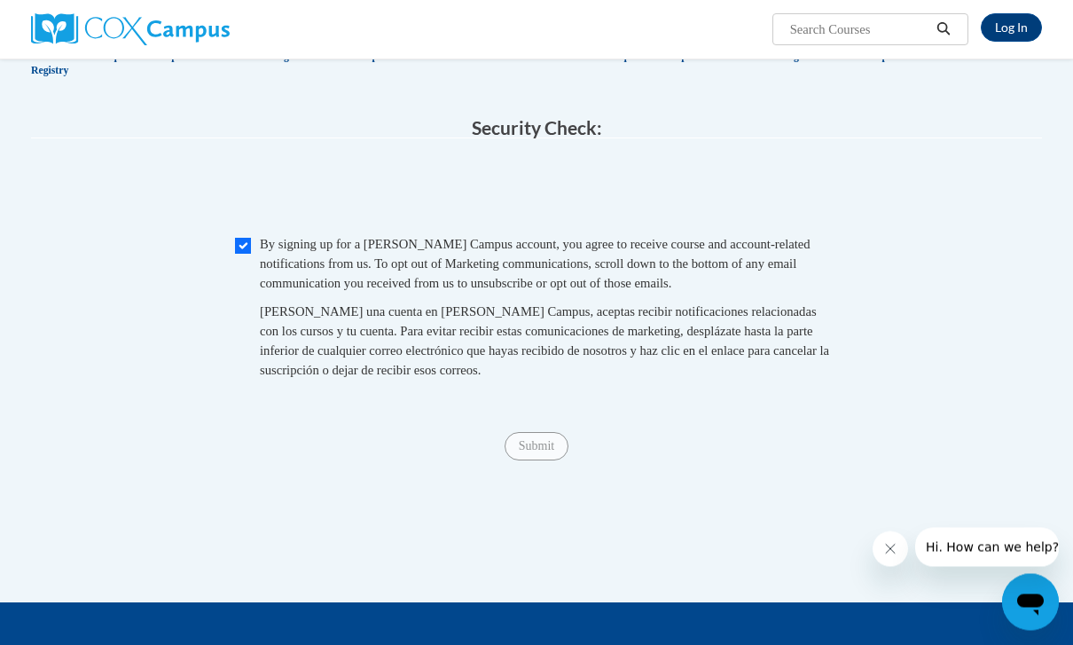
scroll to position [1636, 0]
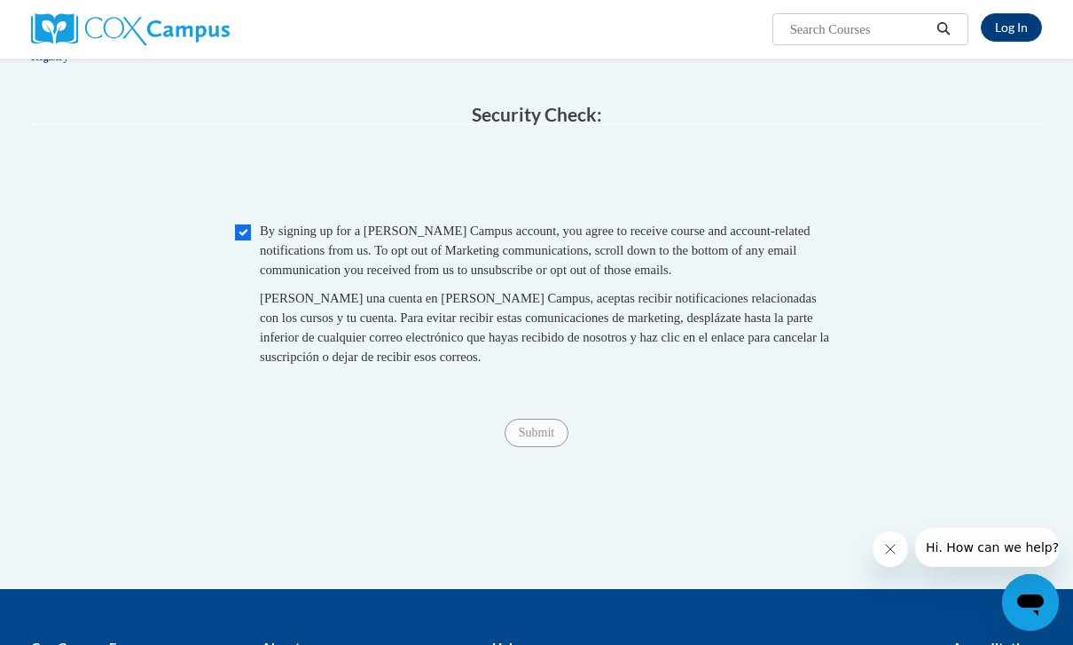
click at [546, 425] on span "Submit" at bounding box center [537, 432] width 64 height 14
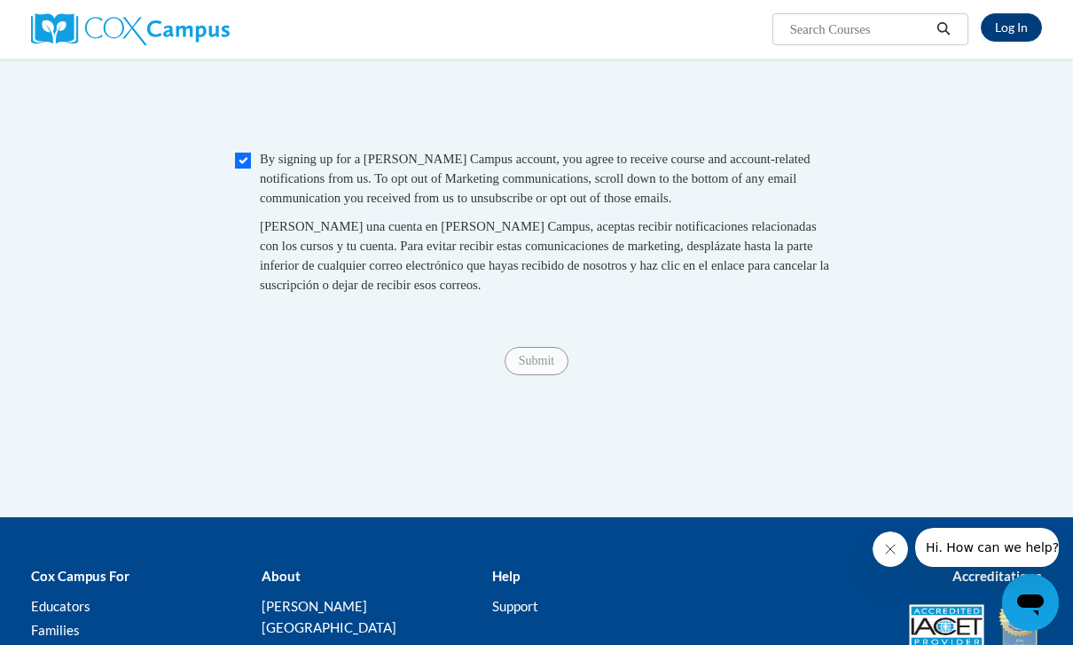
scroll to position [1701, 0]
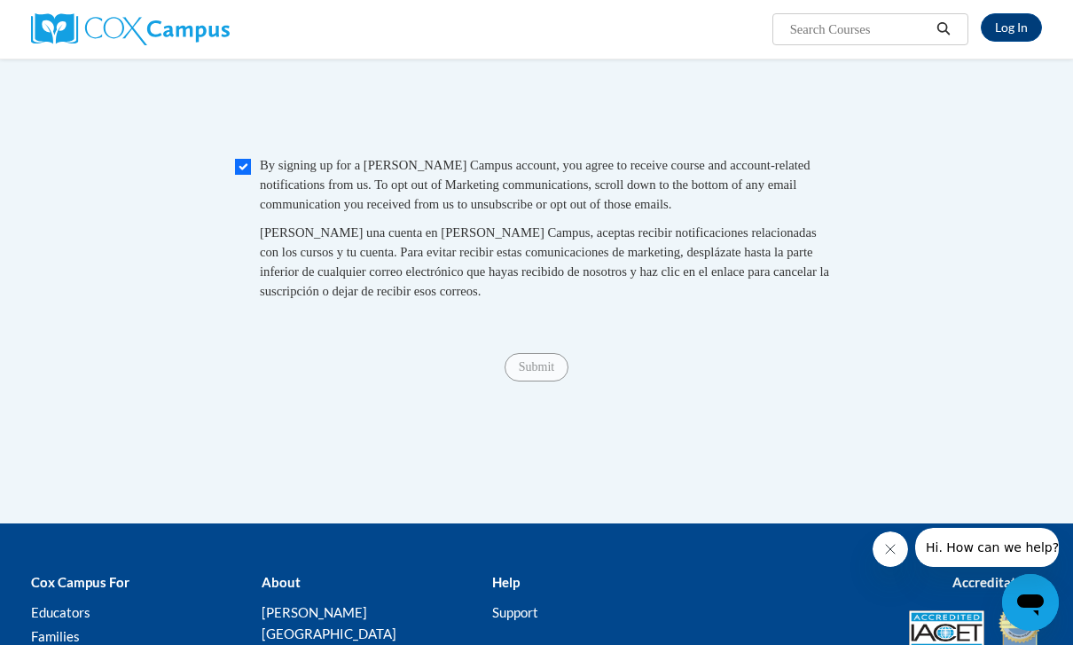
click at [545, 359] on span "Submit" at bounding box center [537, 366] width 64 height 14
click at [544, 359] on span "Submit" at bounding box center [537, 366] width 64 height 14
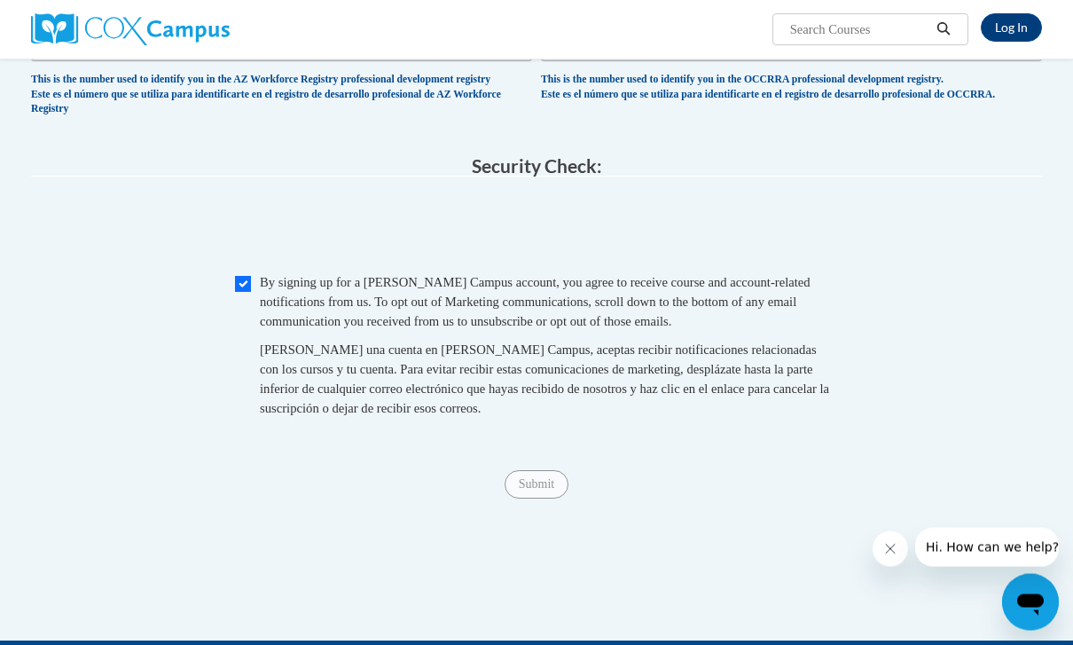
scroll to position [1776, 0]
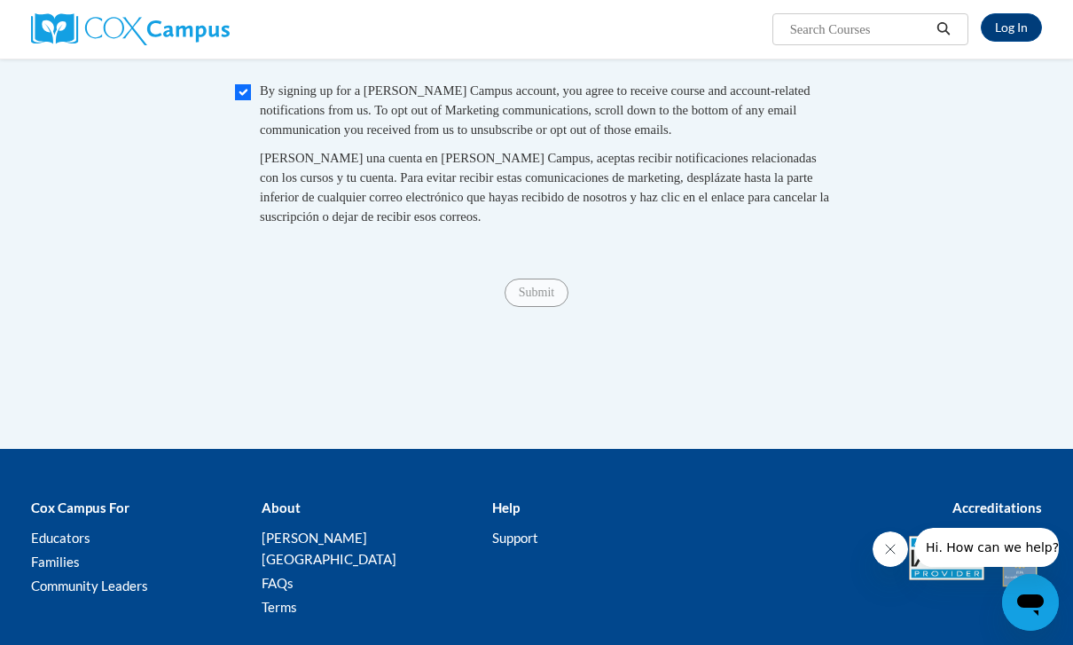
click at [540, 285] on span "Submit" at bounding box center [537, 292] width 64 height 14
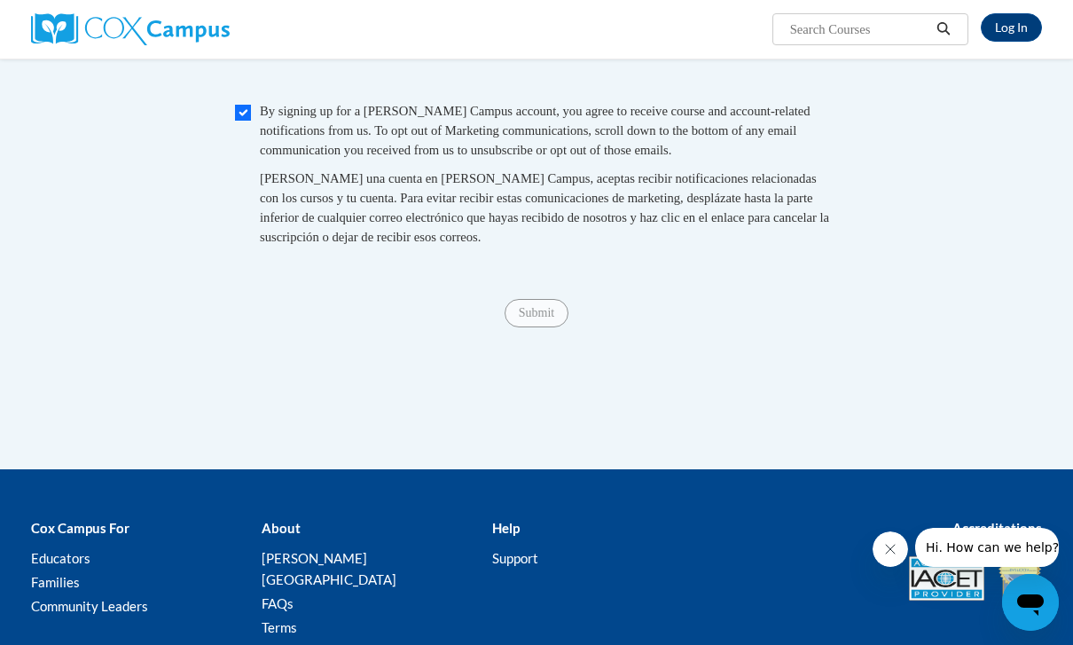
scroll to position [1704, 0]
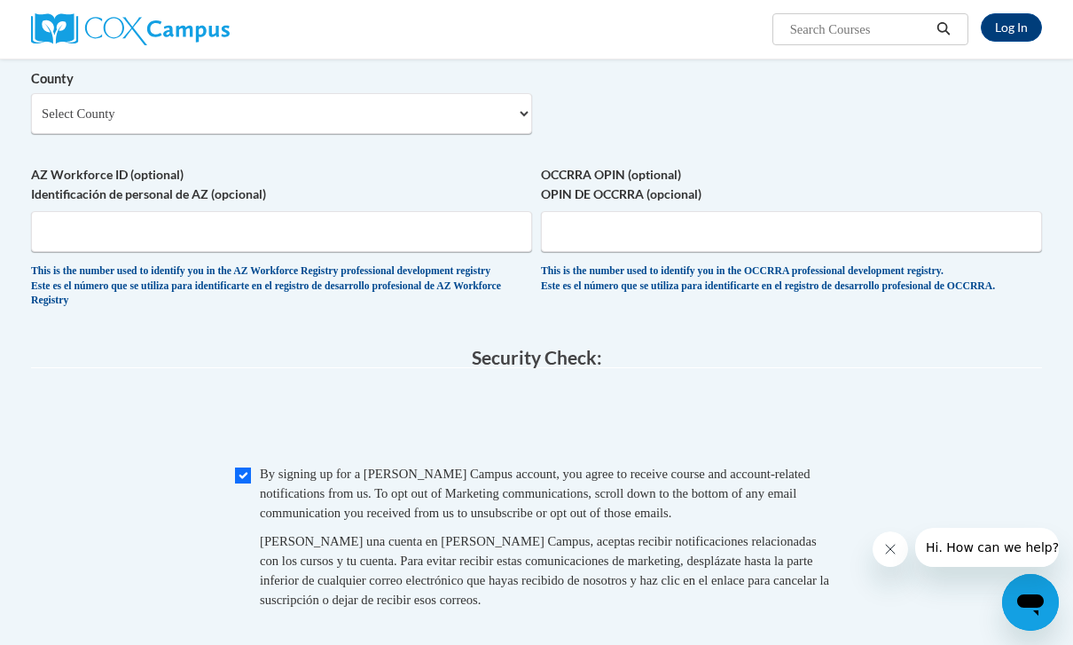
scroll to position [1390, 0]
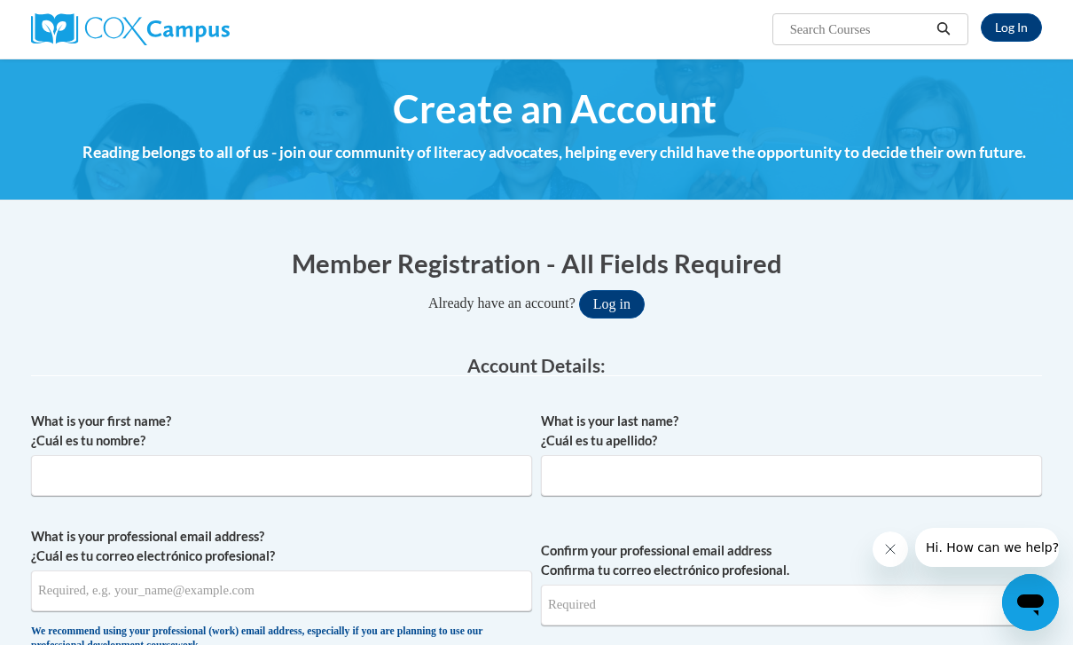
click at [616, 300] on button "Log in" at bounding box center [612, 304] width 66 height 28
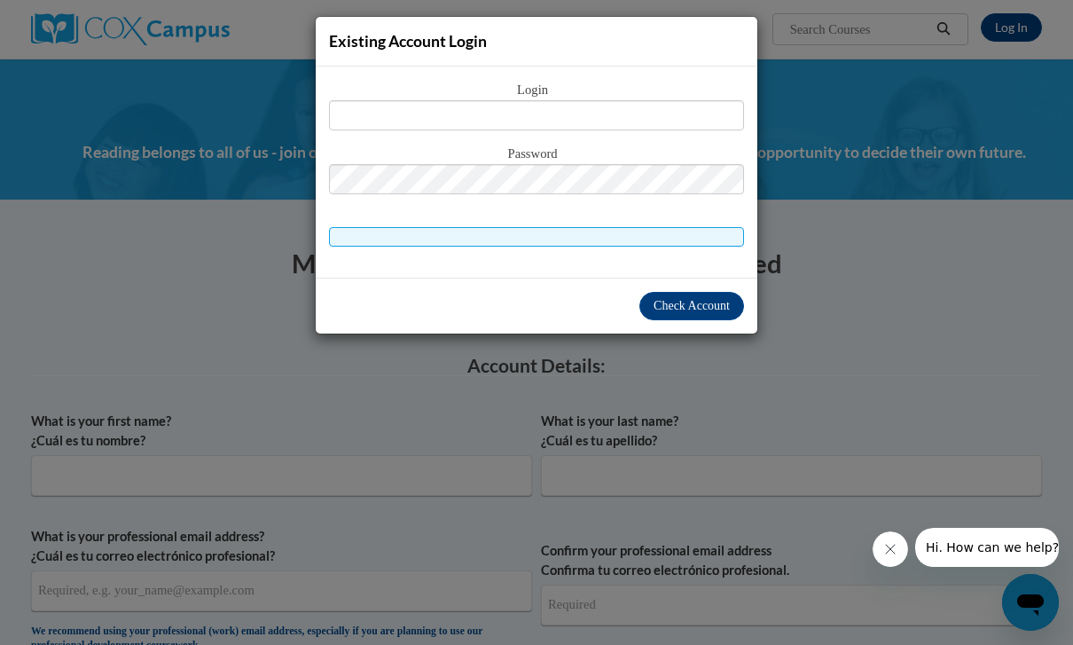
click at [596, 95] on span "Login" at bounding box center [536, 91] width 415 height 20
click at [555, 105] on input "text" at bounding box center [536, 115] width 415 height 30
type input "reg"
type input "[PERSON_NAME].[PERSON_NAME]@[EMAIL_ADDRESS][DOMAIN_NAME]"
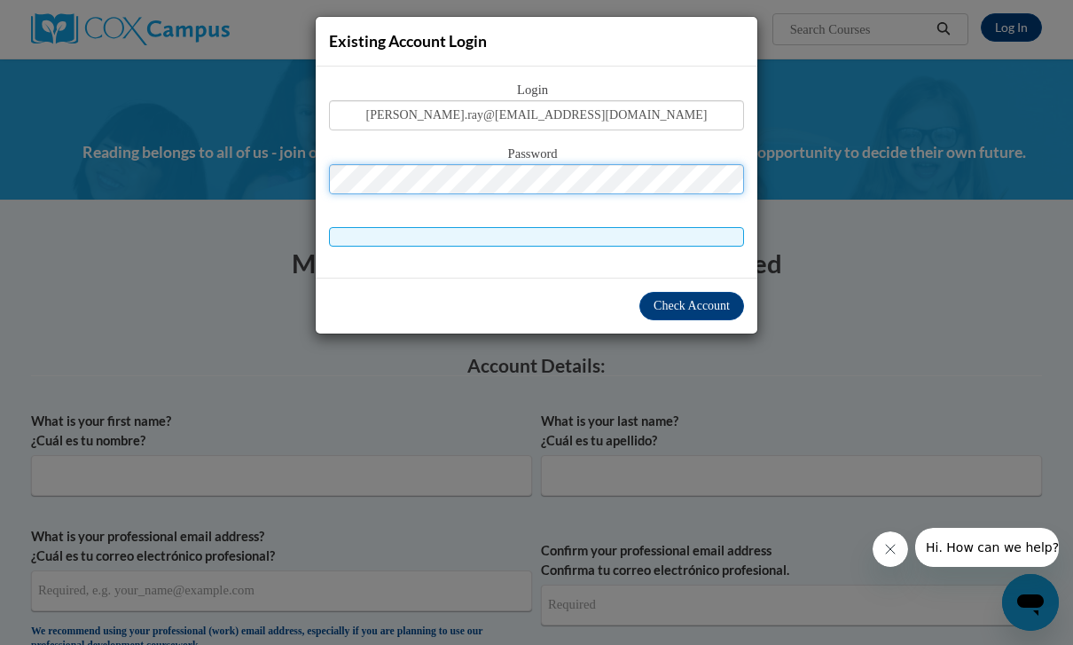
click at [611, 303] on button "Log in" at bounding box center [612, 304] width 66 height 28
click at [689, 310] on span "Check Account" at bounding box center [692, 305] width 76 height 13
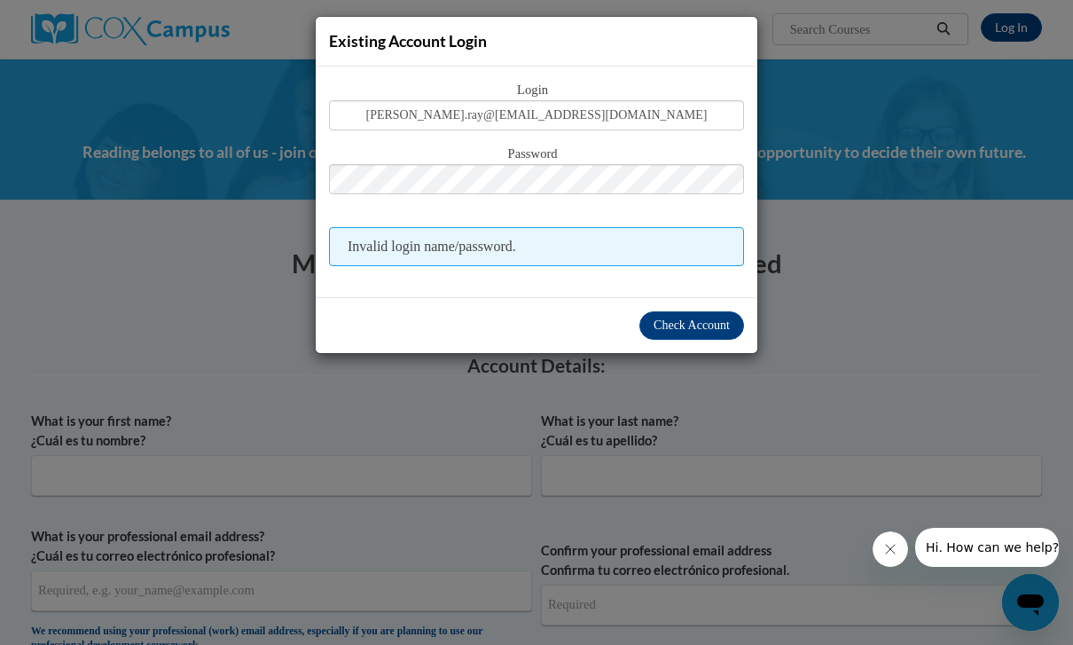
click at [828, 238] on div "Existing Account Login Login regina.ray@students@cau.edu Password Invalid login…" at bounding box center [536, 322] width 1073 height 645
